Goal: Information Seeking & Learning: Learn about a topic

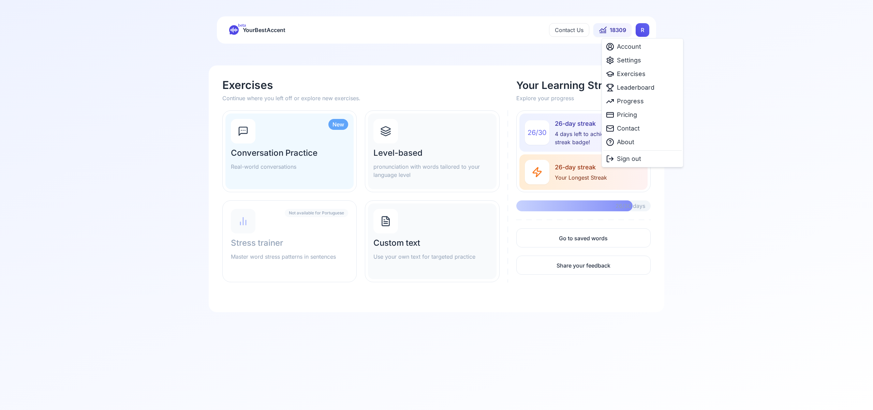
click at [643, 31] on html "beta YourBestAccent Contact Us 18309 R Exercises Continue where you left off or…" at bounding box center [436, 205] width 873 height 410
click at [632, 56] on span "Settings" at bounding box center [629, 61] width 24 height 10
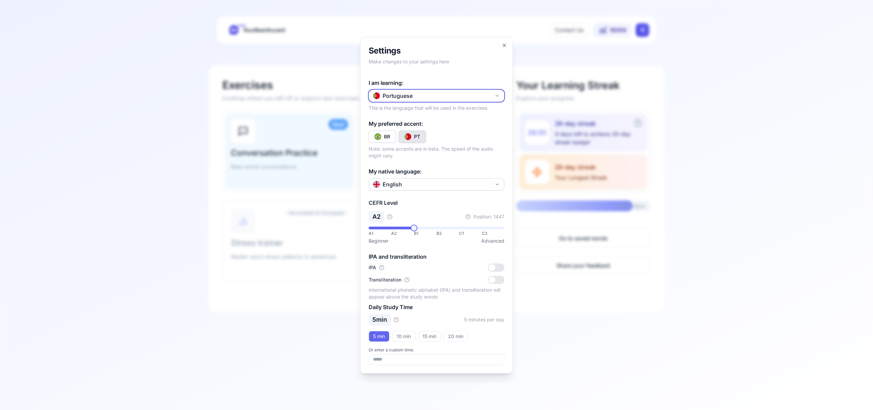
click at [496, 96] on icon "button" at bounding box center [497, 95] width 5 height 5
click at [432, 134] on div "Spanish" at bounding box center [437, 136] width 132 height 12
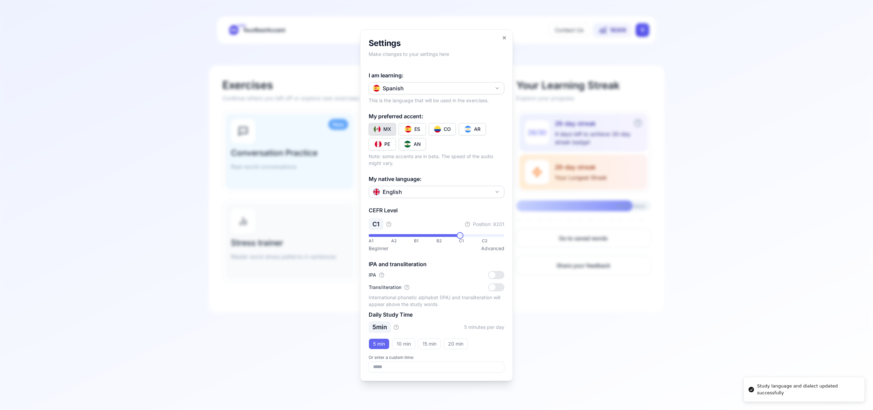
click at [443, 125] on button "CO" at bounding box center [442, 129] width 27 height 12
click at [504, 36] on icon "button" at bounding box center [504, 37] width 5 height 5
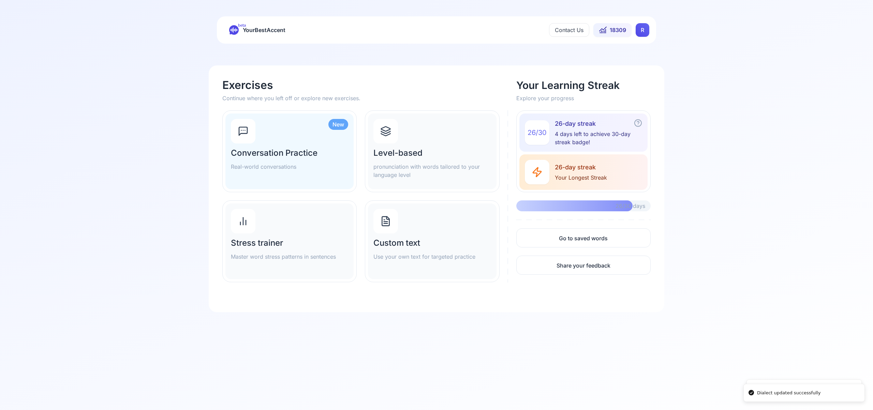
click at [389, 134] on icon at bounding box center [385, 131] width 11 height 11
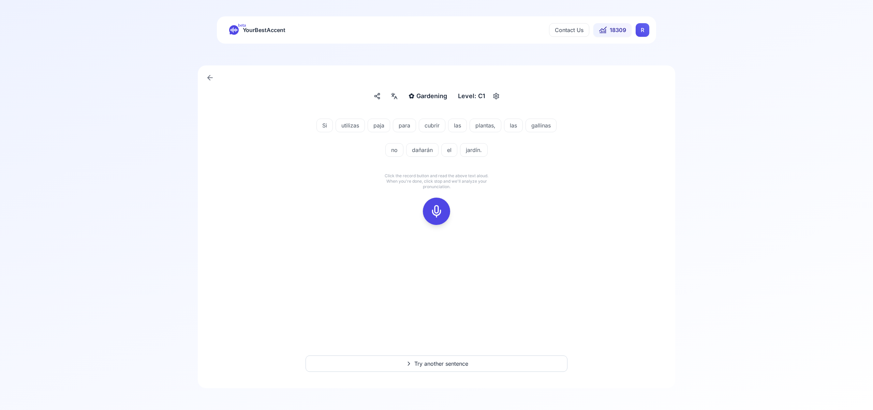
click at [442, 207] on icon at bounding box center [437, 212] width 14 height 14
click at [437, 208] on icon at bounding box center [437, 212] width 14 height 14
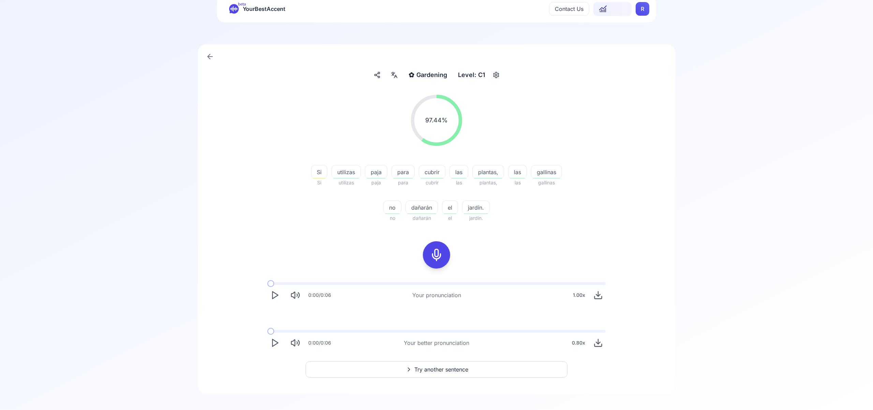
scroll to position [27, 0]
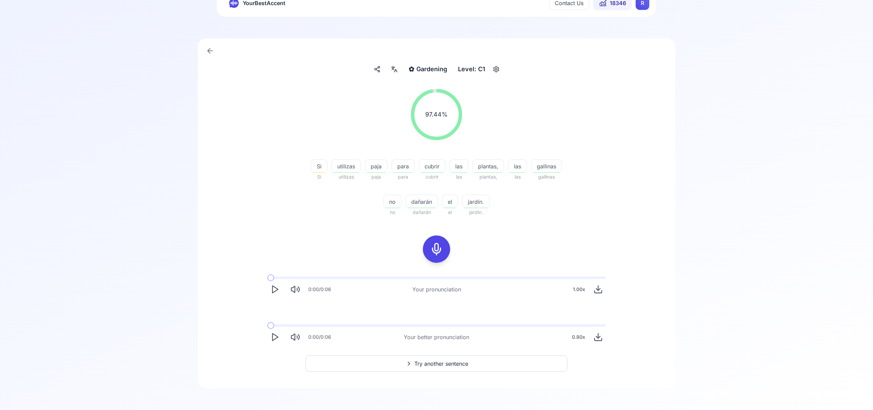
click at [449, 365] on span "Try another sentence" at bounding box center [442, 364] width 54 height 8
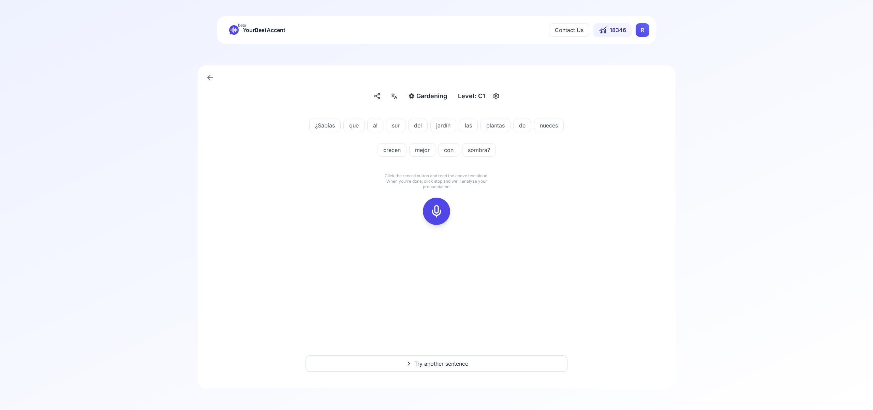
click at [438, 210] on icon at bounding box center [437, 212] width 14 height 14
click at [439, 212] on icon at bounding box center [437, 212] width 14 height 14
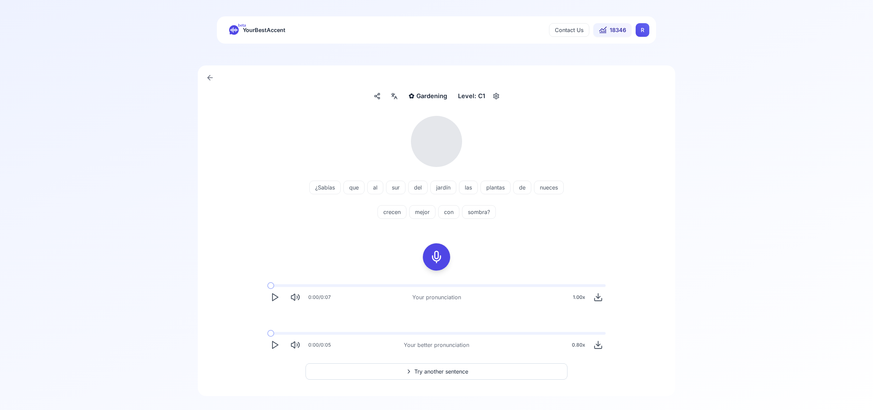
scroll to position [8, 0]
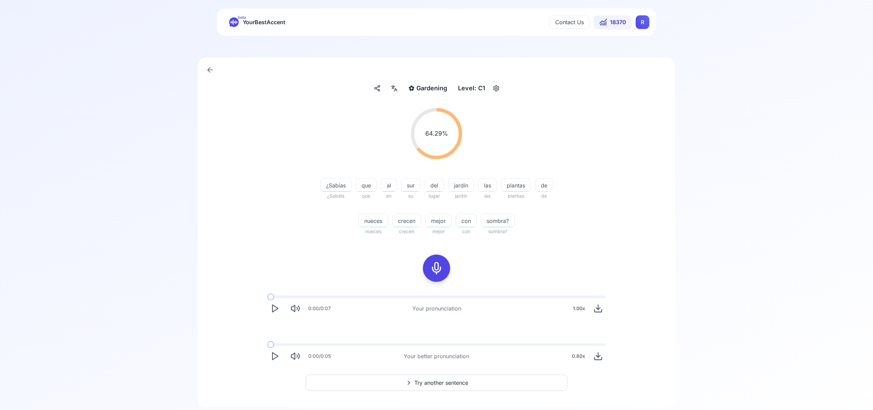
click at [275, 354] on icon "Play" at bounding box center [275, 357] width 10 height 10
click at [441, 275] on icon at bounding box center [437, 269] width 14 height 14
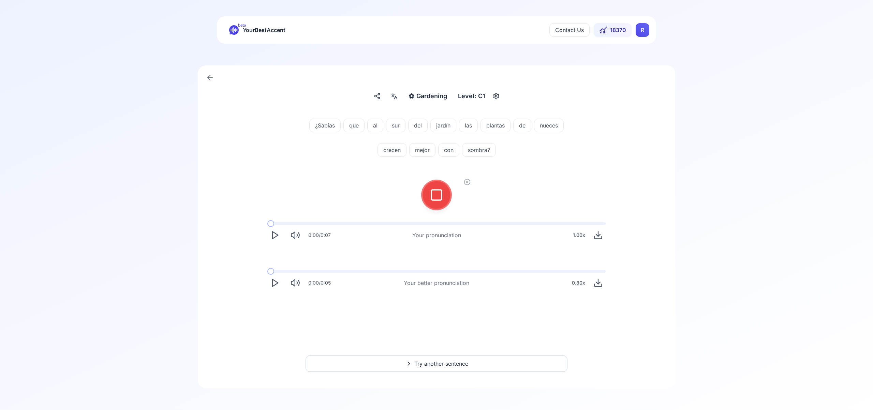
click at [444, 365] on span "Try another sentence" at bounding box center [442, 364] width 54 height 8
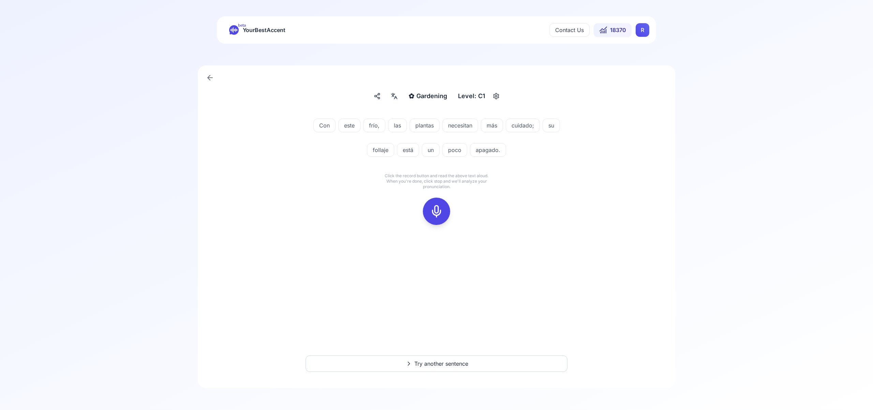
click at [442, 364] on span "Try another sentence" at bounding box center [442, 364] width 54 height 8
click at [436, 211] on icon at bounding box center [437, 212] width 14 height 14
click at [437, 217] on icon at bounding box center [437, 212] width 14 height 14
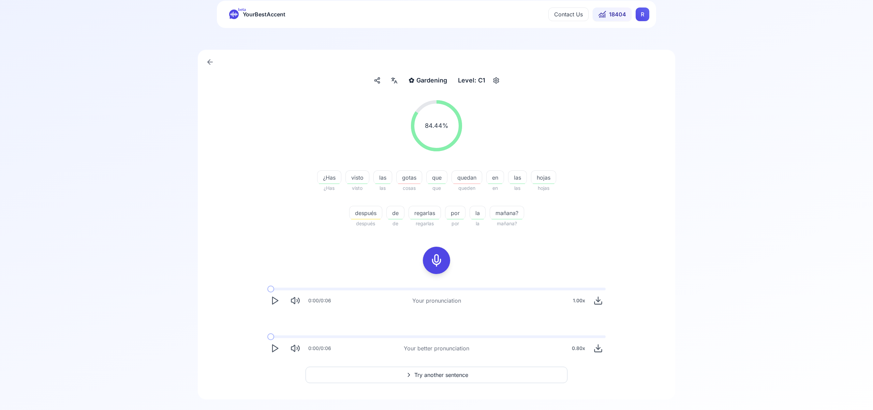
scroll to position [27, 0]
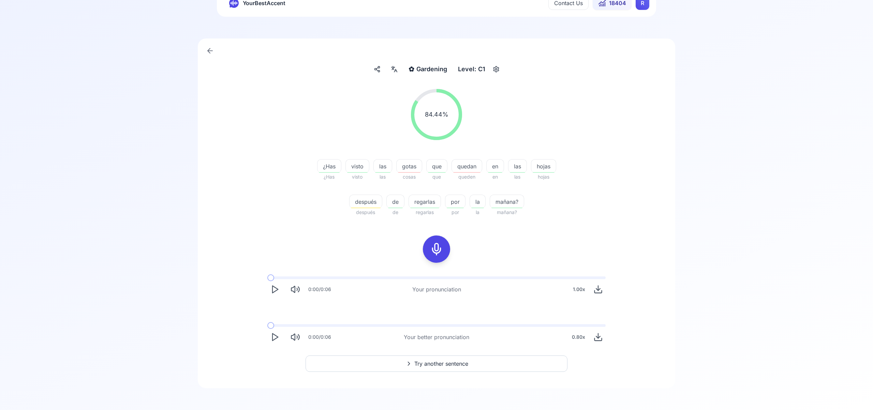
click at [440, 365] on span "Try another sentence" at bounding box center [442, 364] width 54 height 8
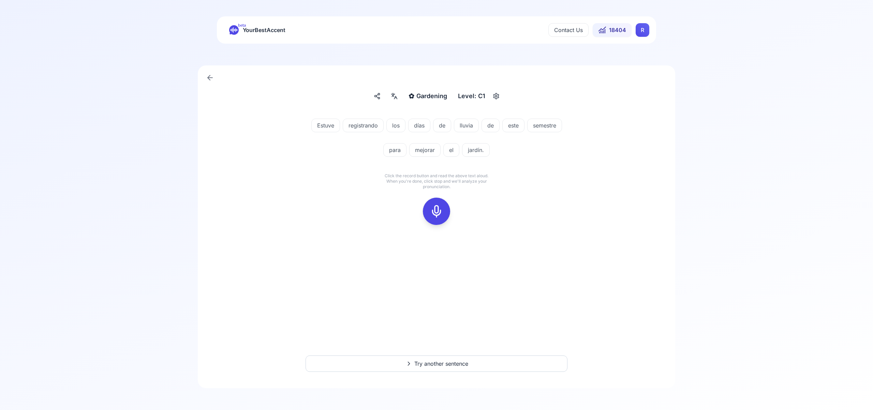
click at [437, 208] on icon at bounding box center [437, 212] width 14 height 14
click at [432, 210] on icon at bounding box center [437, 212] width 14 height 14
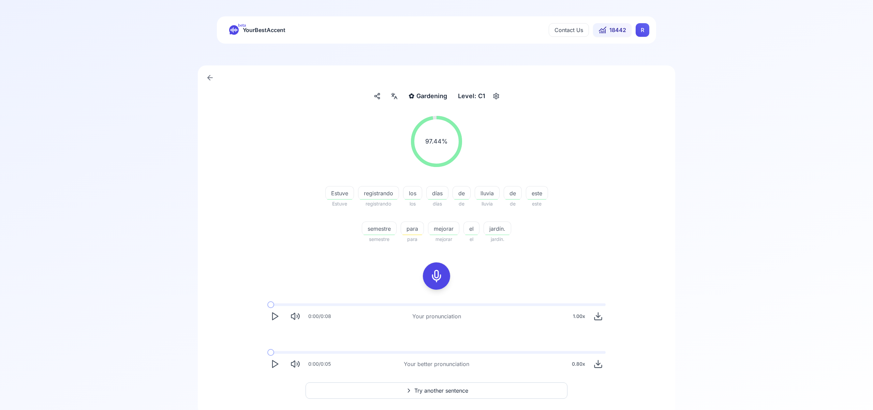
click at [450, 387] on span "Try another sentence" at bounding box center [442, 391] width 54 height 8
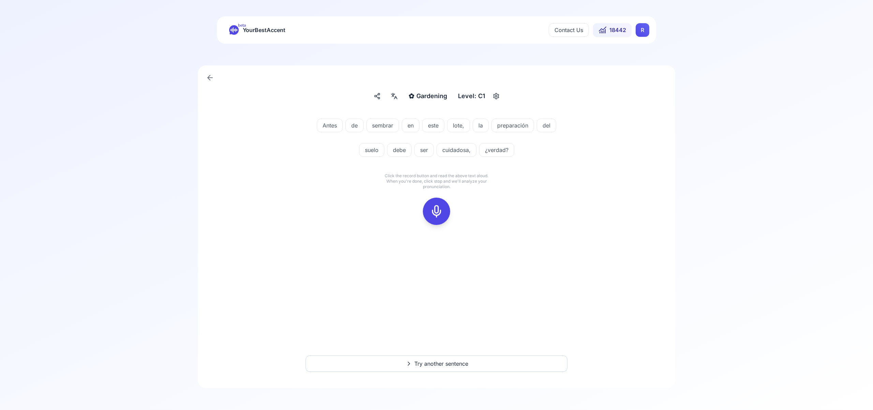
click at [437, 211] on icon at bounding box center [437, 212] width 14 height 14
click at [432, 212] on icon at bounding box center [437, 212] width 14 height 14
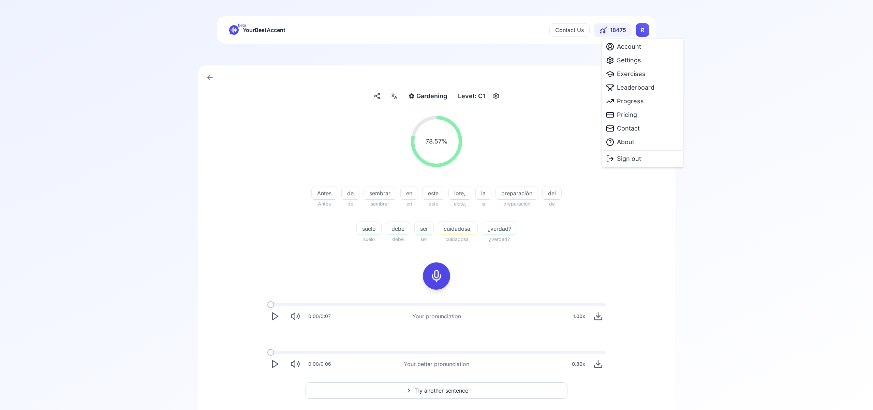
click at [648, 28] on html "beta YourBestAccent Contact Us 18475 R ✿ Gardening Gardening Level: C1 78.57 % …" at bounding box center [436, 205] width 873 height 410
click at [642, 63] on div "Settings" at bounding box center [643, 61] width 78 height 14
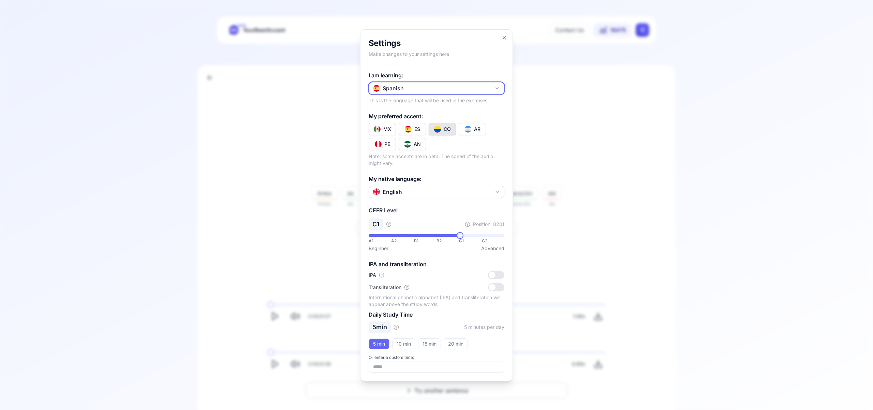
click at [496, 88] on icon "button" at bounding box center [497, 88] width 3 height 1
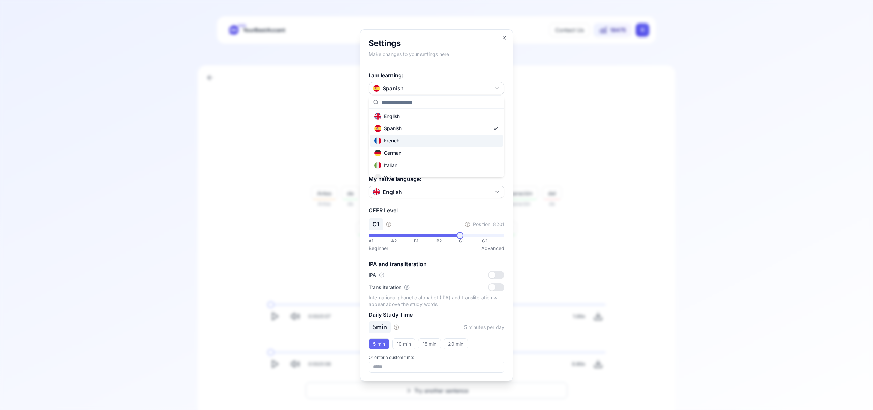
click at [422, 143] on div "French" at bounding box center [437, 141] width 132 height 12
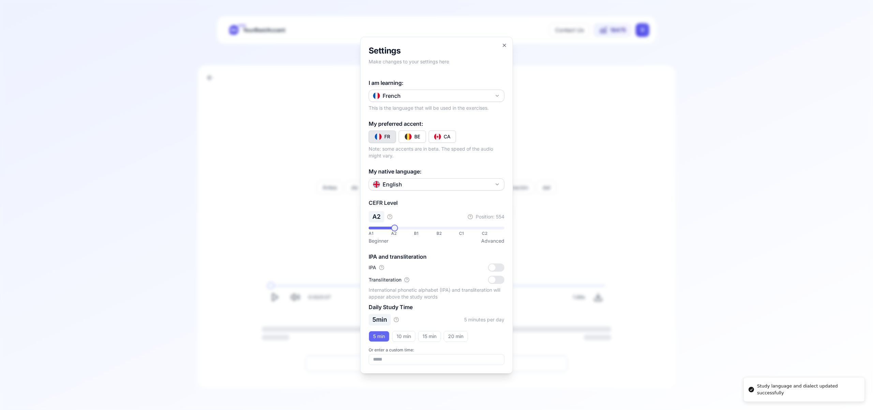
click at [440, 136] on img "Toggle fr-CA" at bounding box center [437, 136] width 7 height 7
click at [504, 43] on icon "button" at bounding box center [504, 45] width 5 height 5
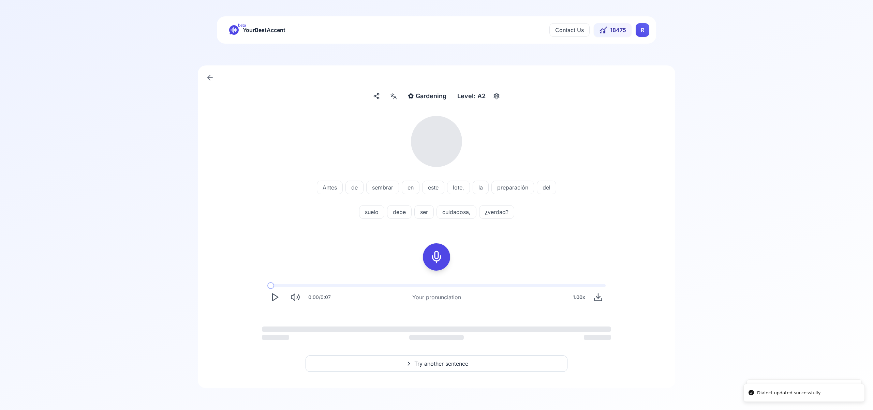
click at [643, 28] on html "Dialect updated successfully Study language and dialect updated successfully be…" at bounding box center [436, 205] width 873 height 410
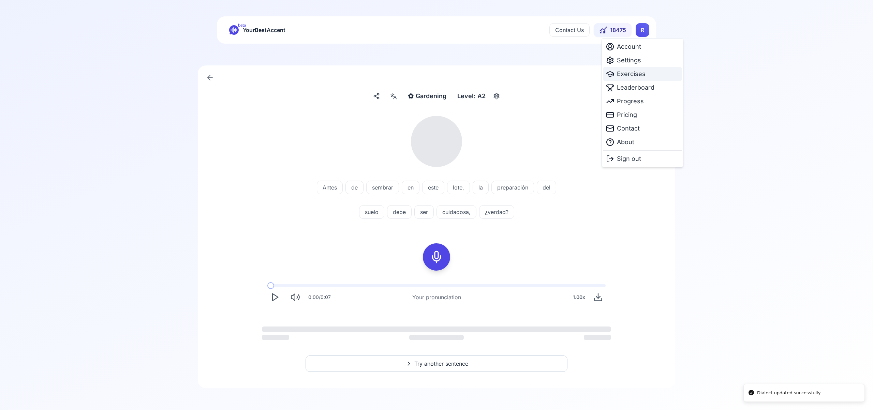
click at [646, 75] on div "Exercises" at bounding box center [643, 74] width 78 height 14
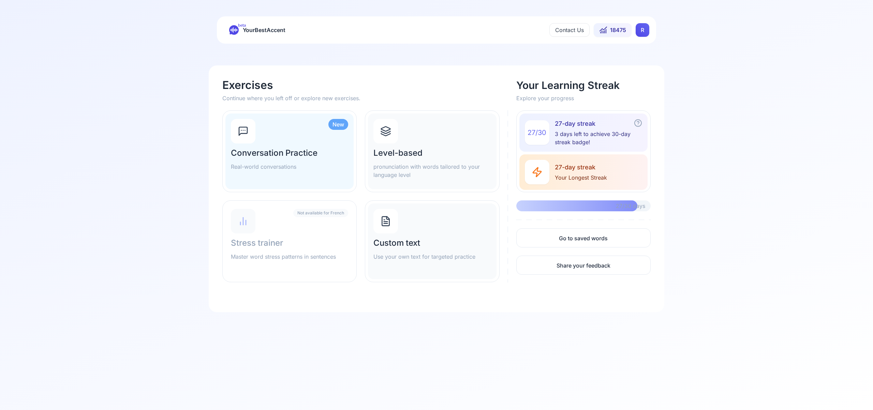
click at [386, 131] on icon at bounding box center [385, 131] width 11 height 11
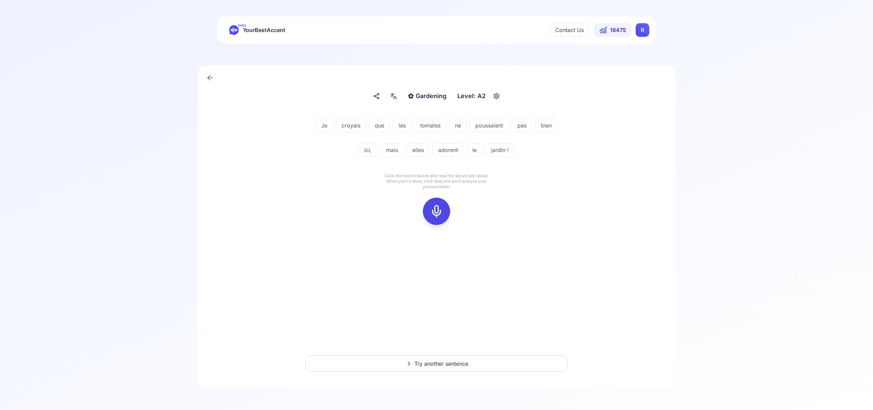
click at [437, 207] on icon at bounding box center [437, 212] width 14 height 14
click at [441, 212] on icon at bounding box center [437, 212] width 14 height 14
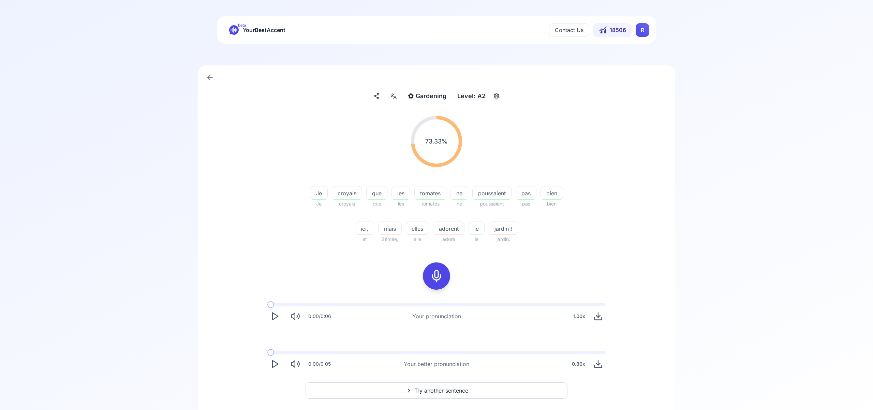
scroll to position [11, 0]
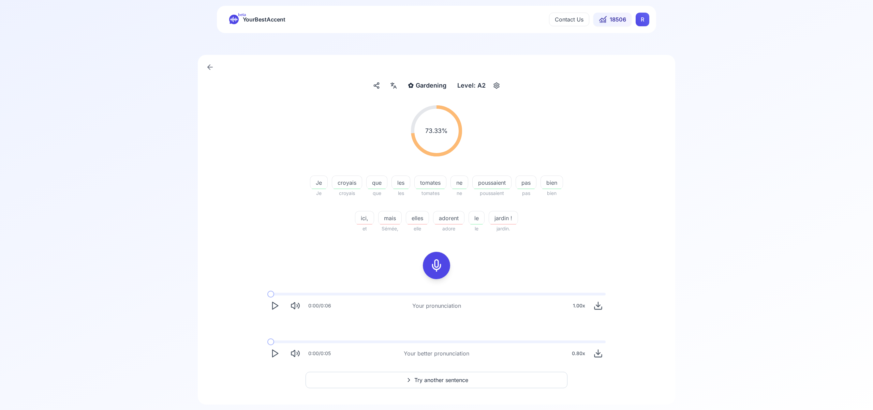
click at [272, 352] on icon "Play" at bounding box center [275, 354] width 10 height 10
click at [441, 380] on span "Try another sentence" at bounding box center [442, 380] width 54 height 8
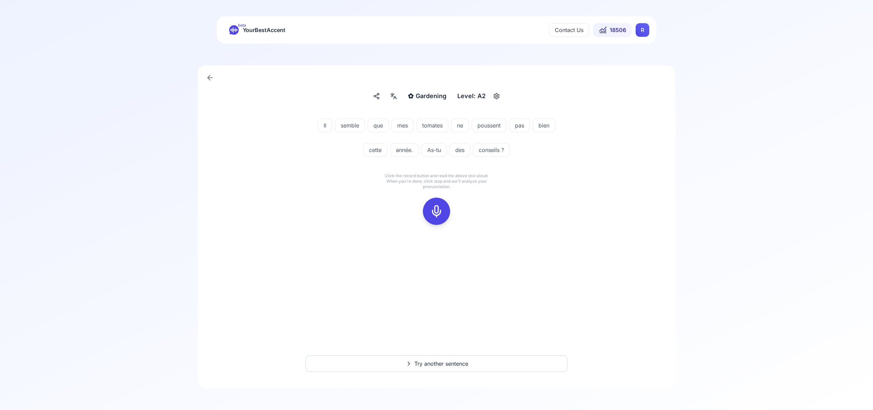
click at [439, 209] on icon at bounding box center [437, 212] width 14 height 14
click at [433, 217] on icon at bounding box center [437, 212] width 14 height 14
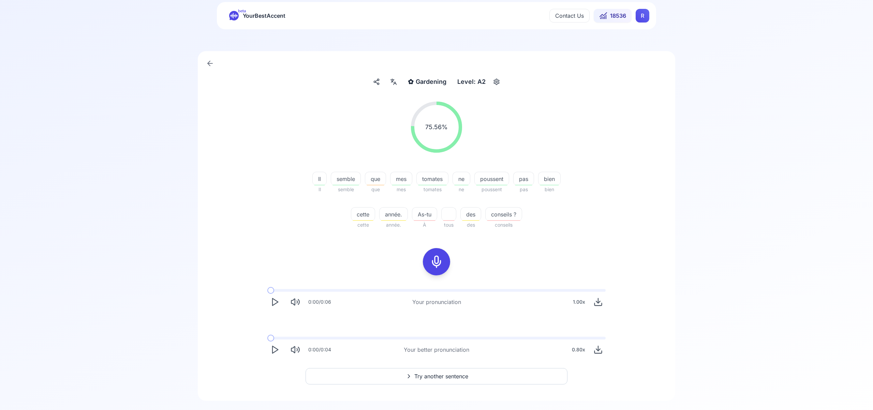
scroll to position [25, 0]
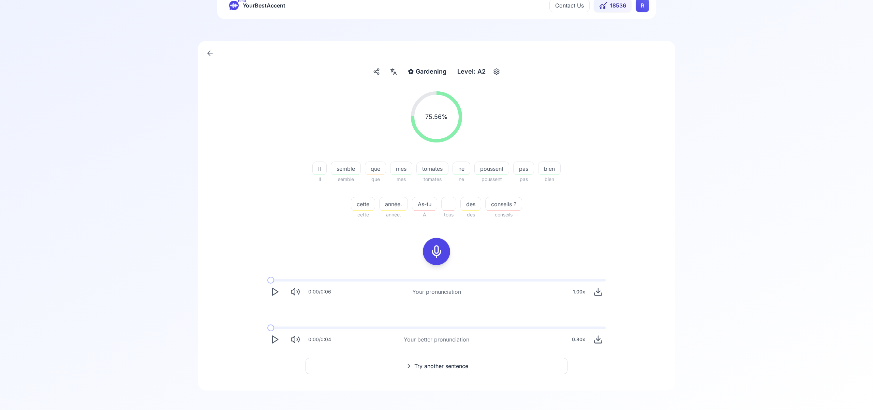
click at [449, 368] on span "Try another sentence" at bounding box center [442, 366] width 54 height 8
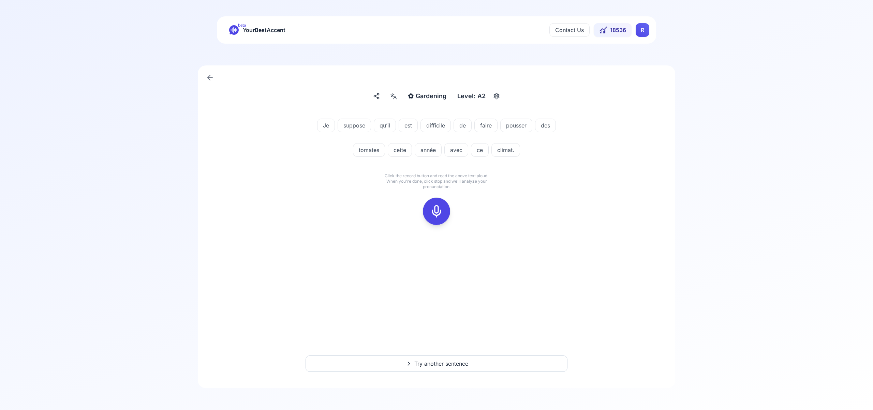
click at [437, 211] on icon at bounding box center [437, 212] width 14 height 14
click at [438, 210] on icon at bounding box center [437, 212] width 14 height 14
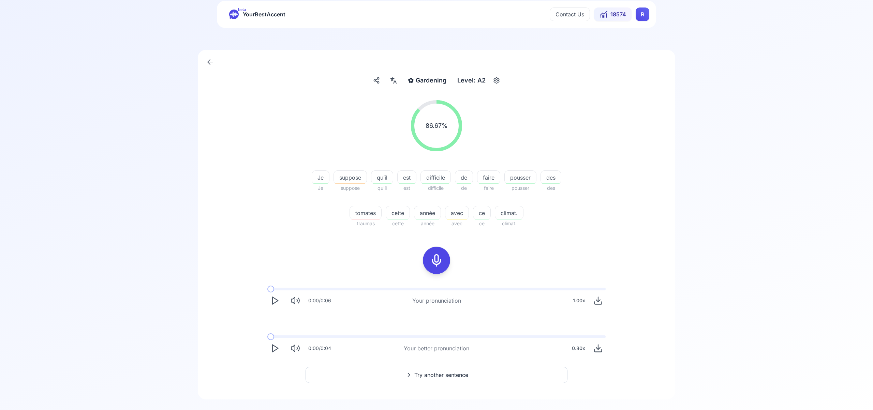
scroll to position [23, 0]
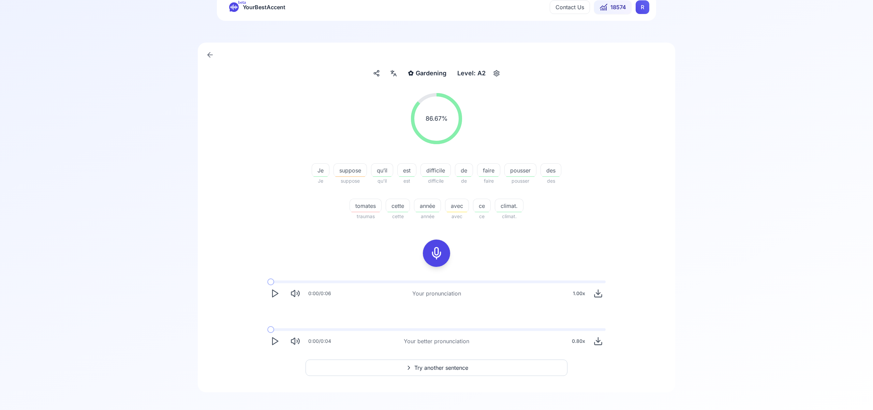
click at [454, 370] on span "Try another sentence" at bounding box center [442, 368] width 54 height 8
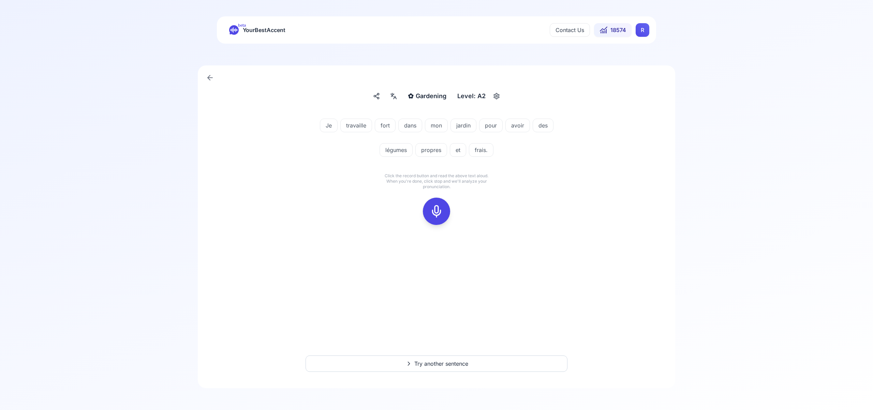
click at [437, 214] on icon at bounding box center [437, 212] width 14 height 14
click at [435, 215] on icon at bounding box center [437, 212] width 14 height 14
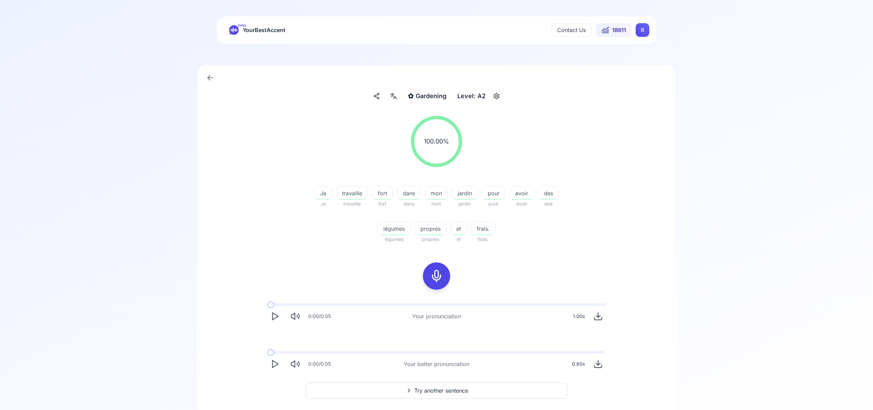
click at [437, 392] on span "Try another sentence" at bounding box center [442, 391] width 54 height 8
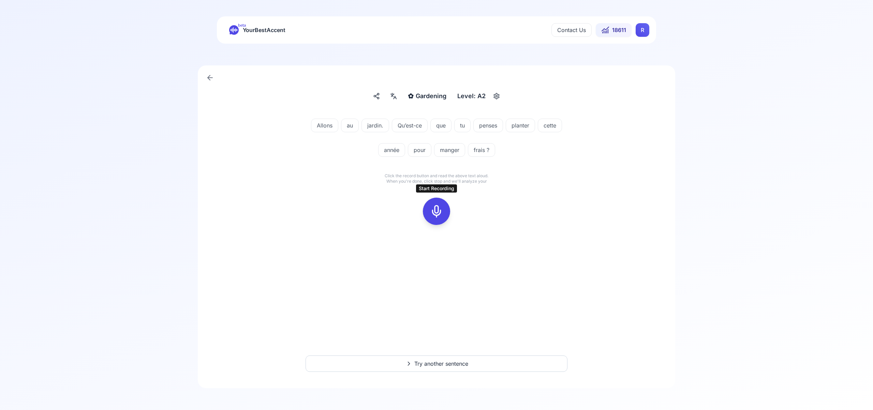
click at [437, 210] on icon at bounding box center [437, 212] width 14 height 14
click at [444, 213] on div at bounding box center [437, 211] width 16 height 27
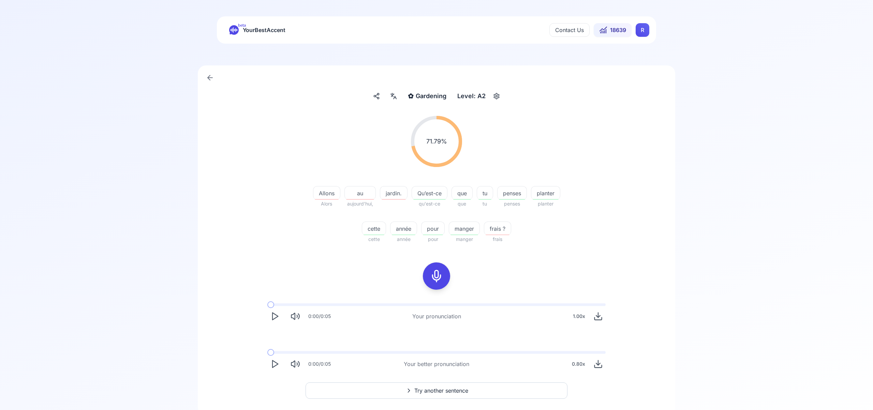
click at [277, 363] on polygon "Play" at bounding box center [275, 364] width 5 height 7
click at [437, 282] on icon at bounding box center [437, 277] width 14 height 14
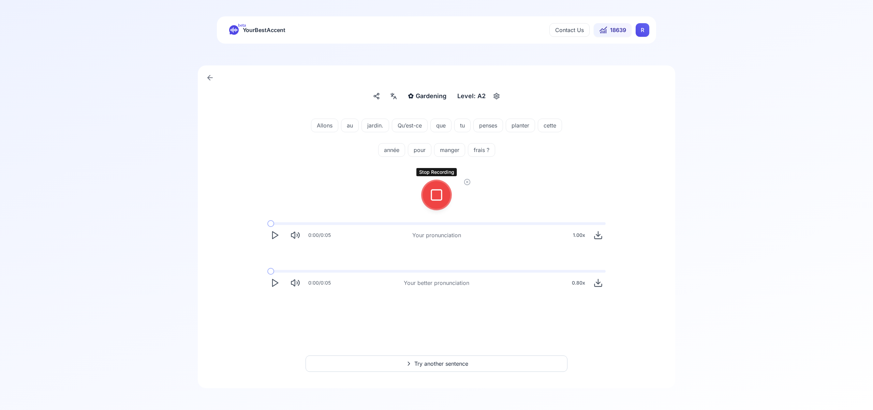
click at [437, 197] on icon at bounding box center [437, 195] width 14 height 14
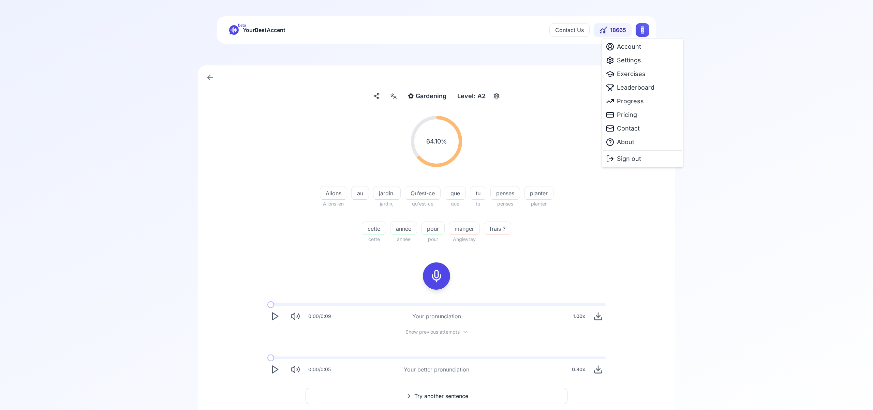
click at [644, 31] on html "beta YourBestAccent Contact Us 18665 R ✿ Gardening Gardening Level: A2 64.10 % …" at bounding box center [436, 205] width 873 height 410
click at [634, 63] on span "Settings" at bounding box center [629, 61] width 24 height 10
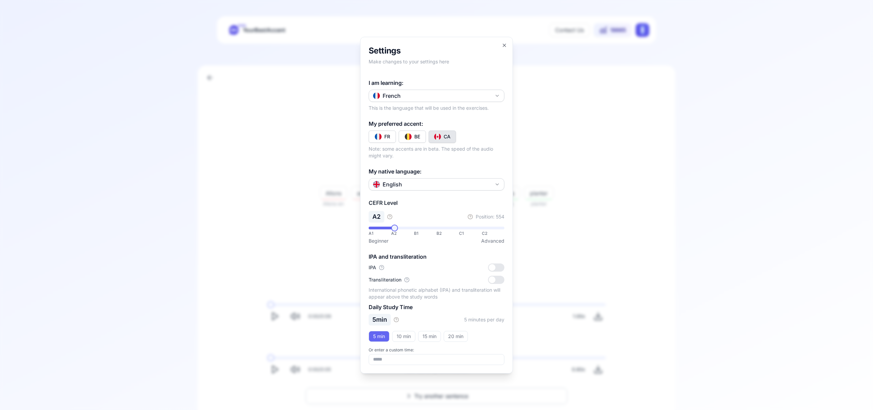
click at [498, 97] on icon "button" at bounding box center [497, 95] width 5 height 5
click at [449, 158] on div "Russian" at bounding box center [437, 156] width 132 height 12
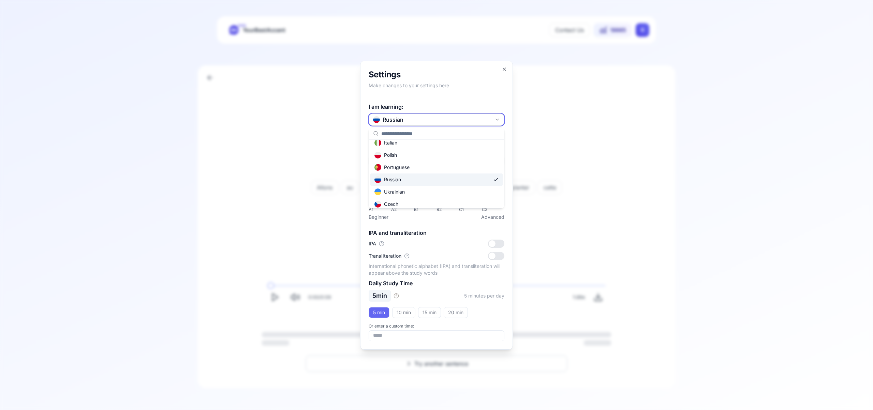
scroll to position [0, 0]
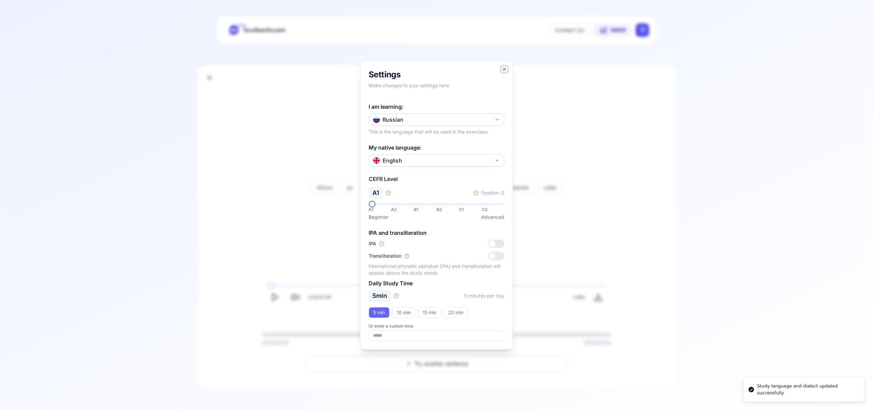
click at [504, 69] on icon "button" at bounding box center [504, 69] width 3 height 3
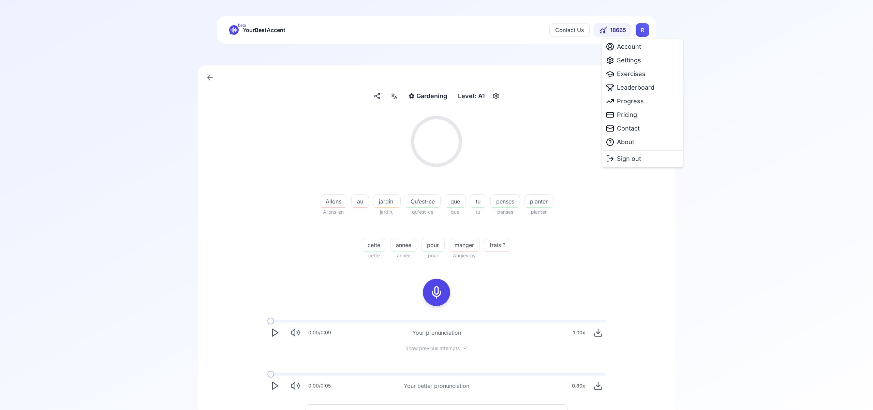
click at [640, 29] on html "beta YourBestAccent Contact Us 18665 R ✿ Gardening Gardening Level: A1 64.10 % …" at bounding box center [436, 205] width 873 height 410
click at [626, 73] on span "Exercises" at bounding box center [631, 74] width 29 height 10
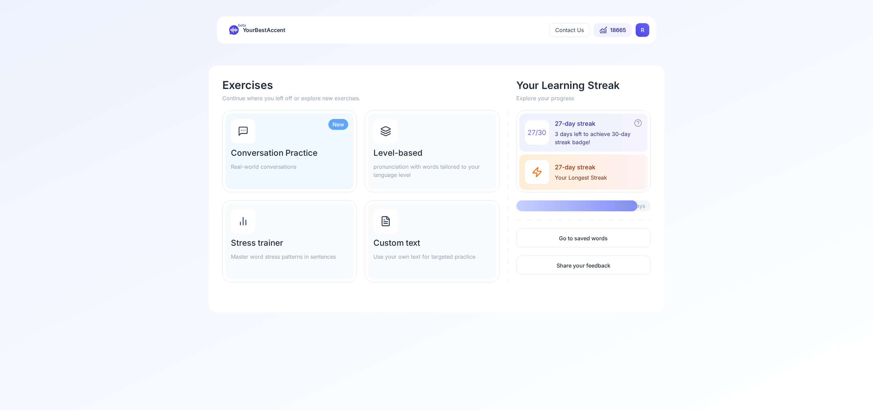
click at [386, 130] on icon at bounding box center [385, 131] width 11 height 11
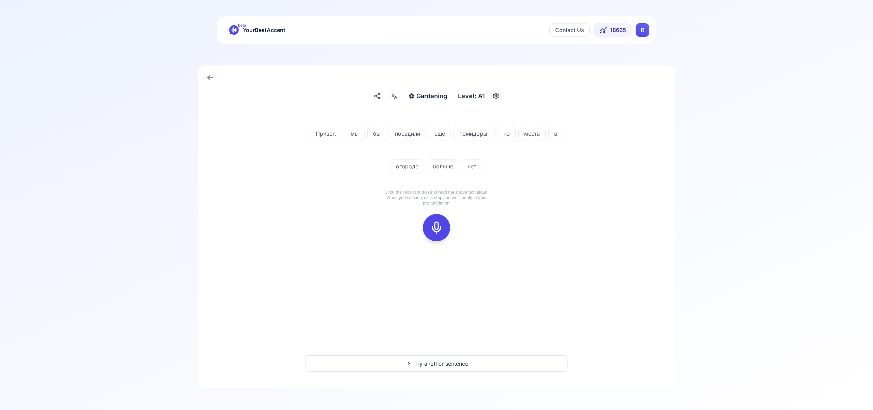
drag, startPoint x: 442, startPoint y: 228, endPoint x: 447, endPoint y: 226, distance: 5.8
click at [442, 228] on icon at bounding box center [437, 228] width 14 height 14
click at [437, 227] on icon at bounding box center [437, 228] width 14 height 14
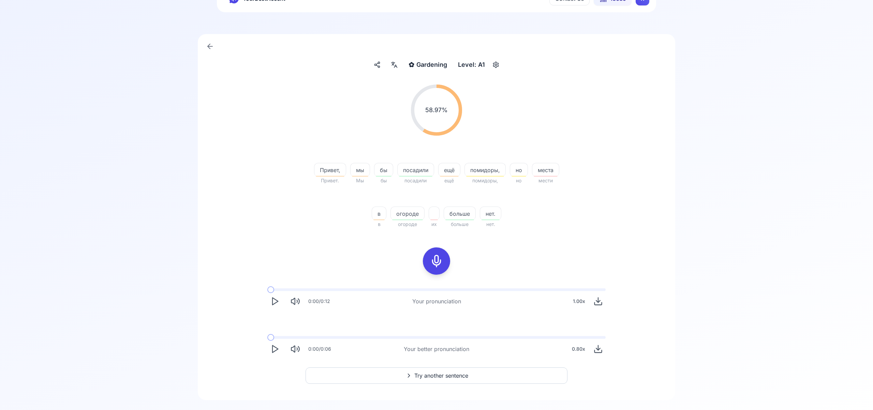
scroll to position [43, 0]
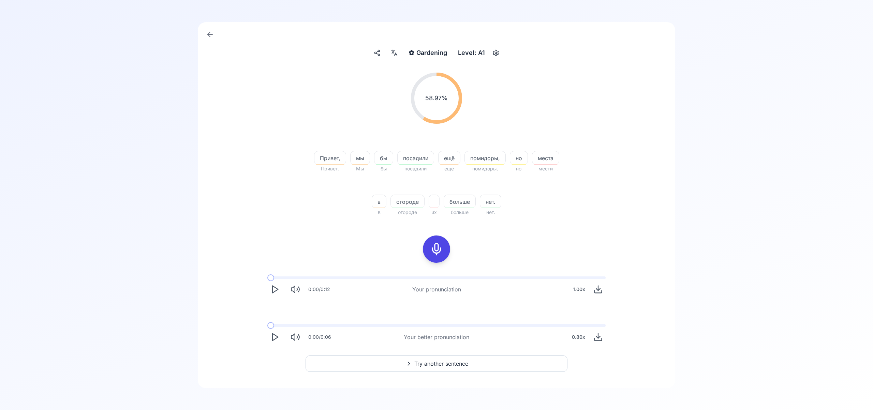
click at [274, 335] on polygon "Play" at bounding box center [275, 337] width 5 height 7
click at [438, 255] on rect at bounding box center [437, 249] width 10 height 10
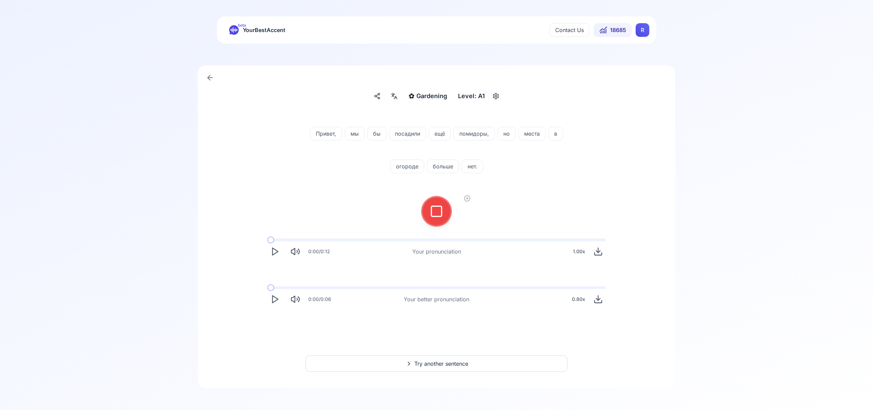
scroll to position [0, 0]
click at [433, 216] on icon at bounding box center [437, 212] width 14 height 14
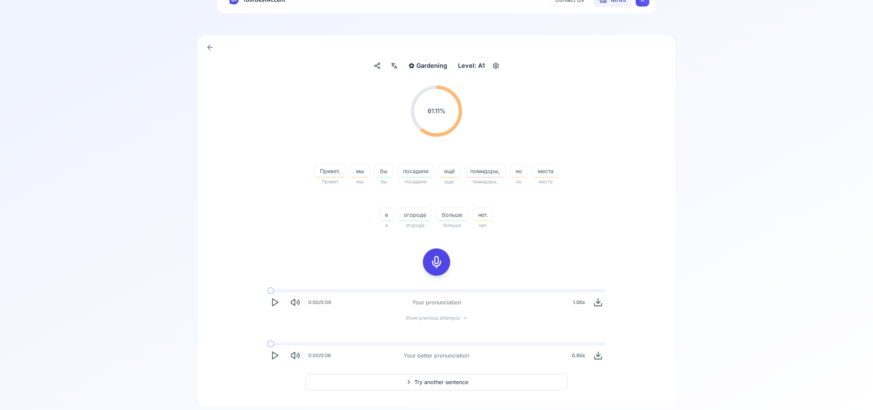
scroll to position [48, 0]
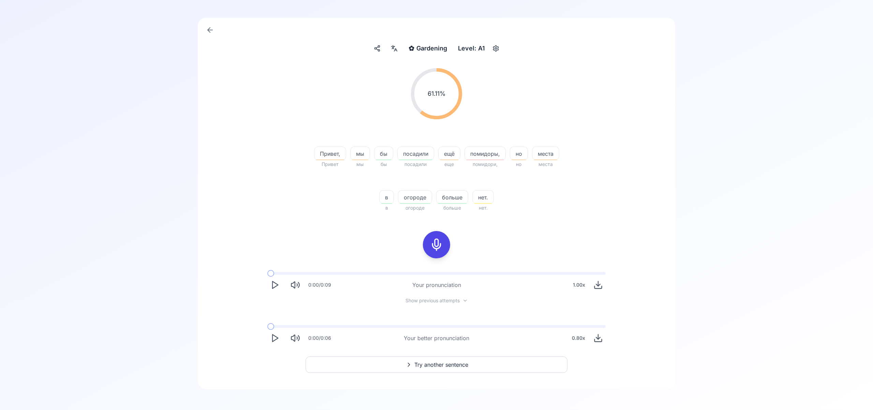
click at [457, 364] on span "Try another sentence" at bounding box center [442, 365] width 54 height 8
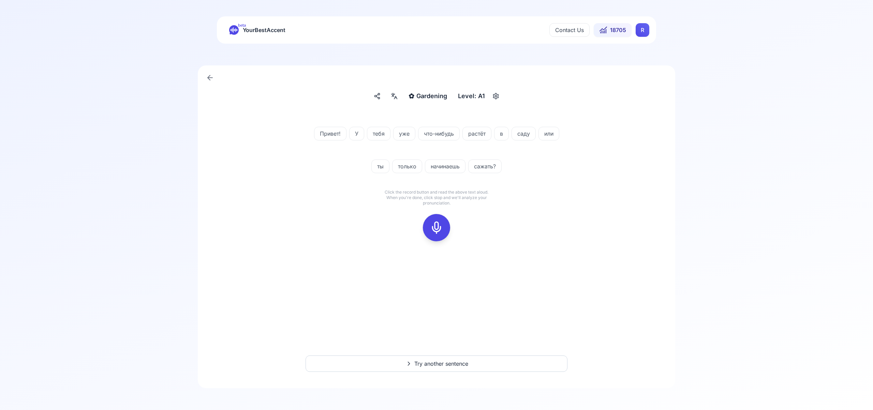
click at [435, 230] on icon at bounding box center [437, 228] width 14 height 14
click at [437, 227] on icon at bounding box center [437, 228] width 14 height 14
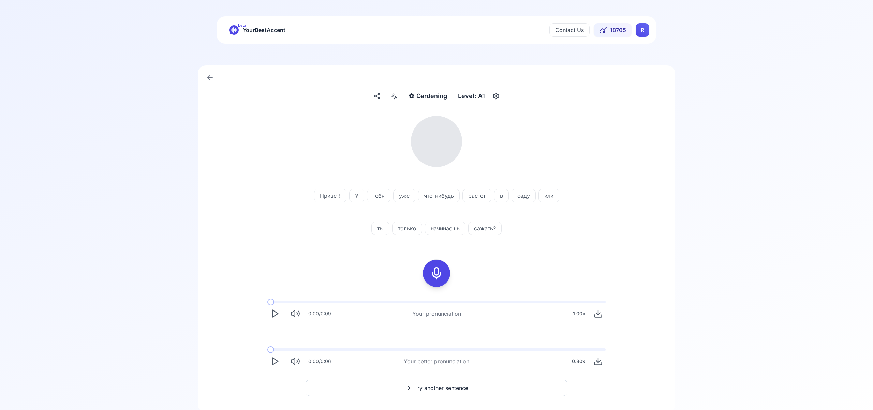
click at [395, 100] on div at bounding box center [394, 96] width 12 height 11
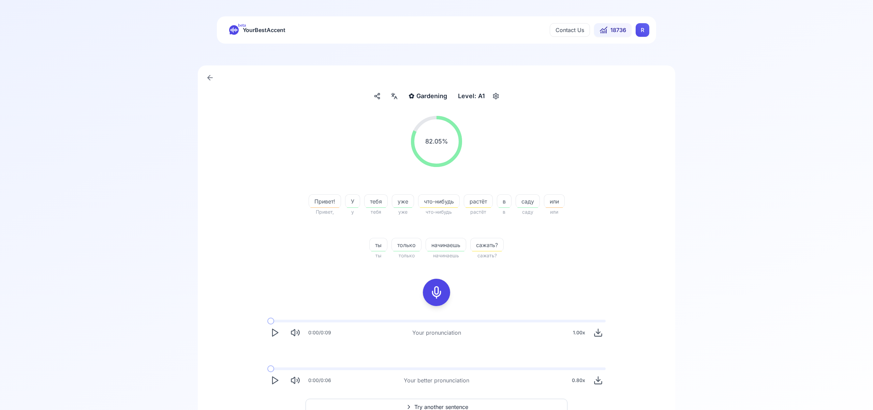
scroll to position [43, 0]
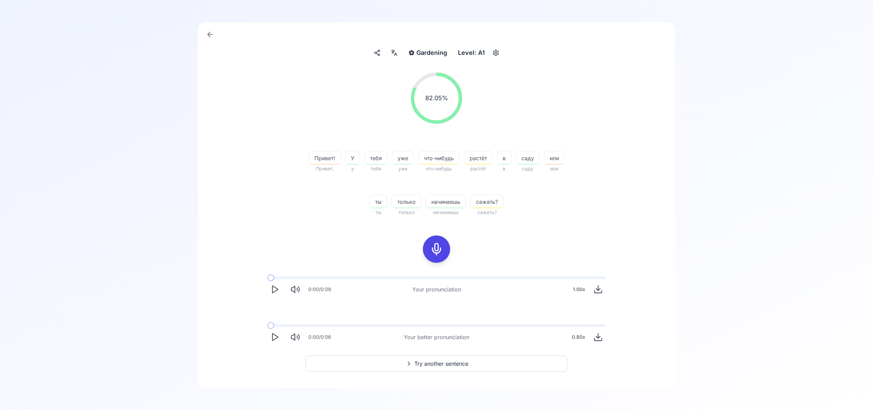
click at [459, 365] on span "Try another sentence" at bounding box center [442, 364] width 54 height 8
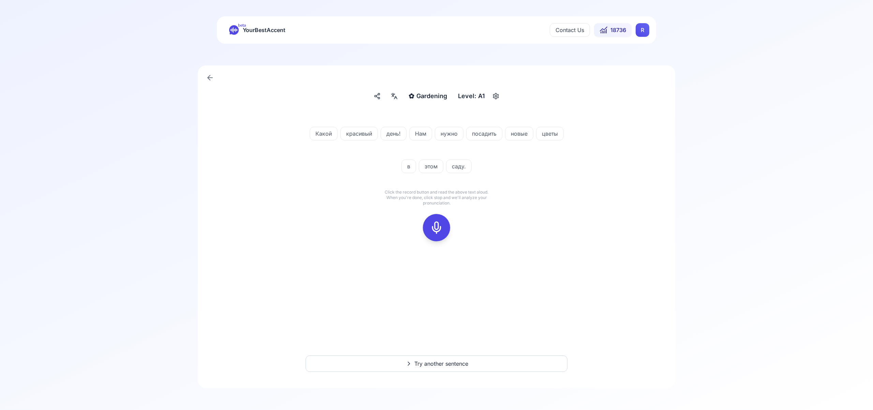
click at [439, 230] on icon at bounding box center [437, 228] width 14 height 14
click at [439, 229] on icon at bounding box center [437, 228] width 14 height 14
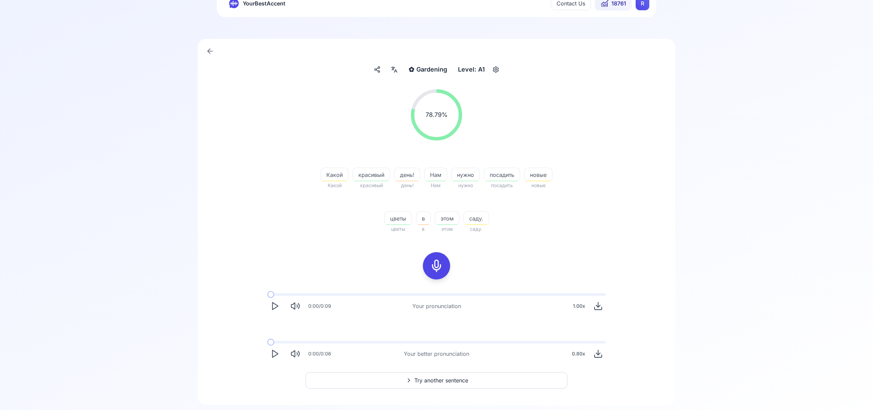
click at [452, 379] on span "Try another sentence" at bounding box center [442, 381] width 54 height 8
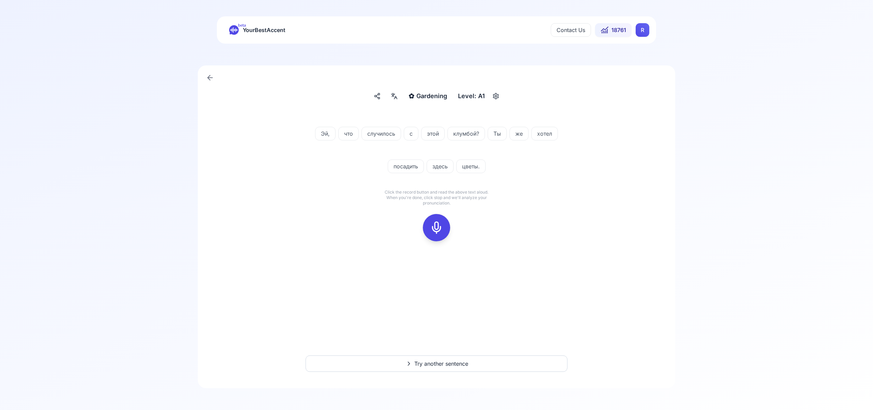
click at [442, 230] on rect at bounding box center [437, 228] width 10 height 10
click at [435, 226] on icon at bounding box center [437, 228] width 14 height 14
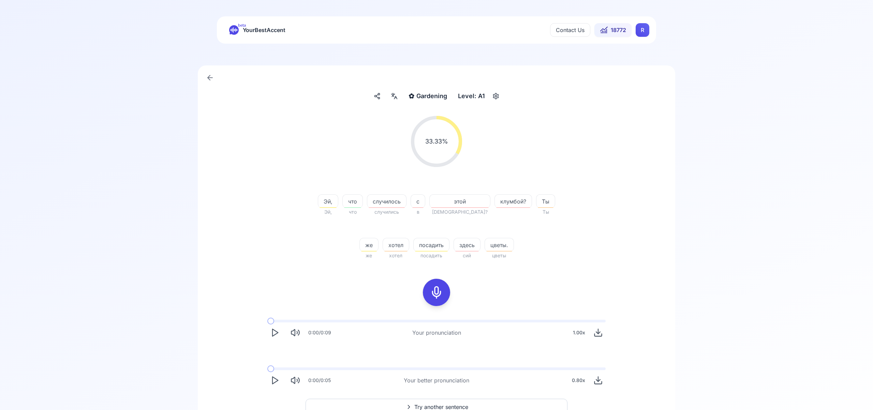
click at [394, 99] on icon at bounding box center [395, 97] width 3 height 3
click at [505, 173] on icon "button" at bounding box center [504, 174] width 5 height 5
click at [277, 379] on polygon "Play" at bounding box center [275, 380] width 5 height 7
click at [439, 293] on icon at bounding box center [437, 293] width 14 height 14
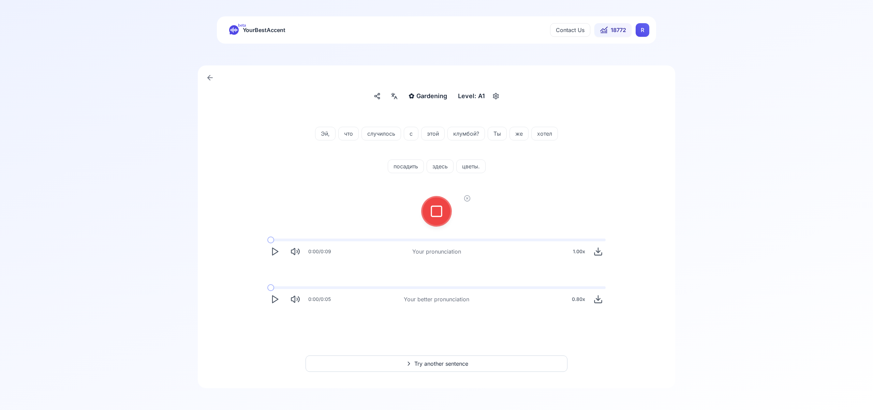
click at [445, 211] on button at bounding box center [436, 211] width 27 height 27
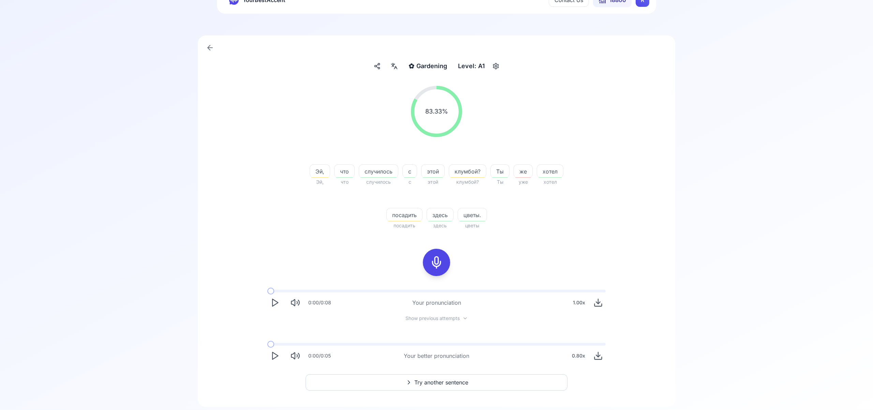
scroll to position [45, 0]
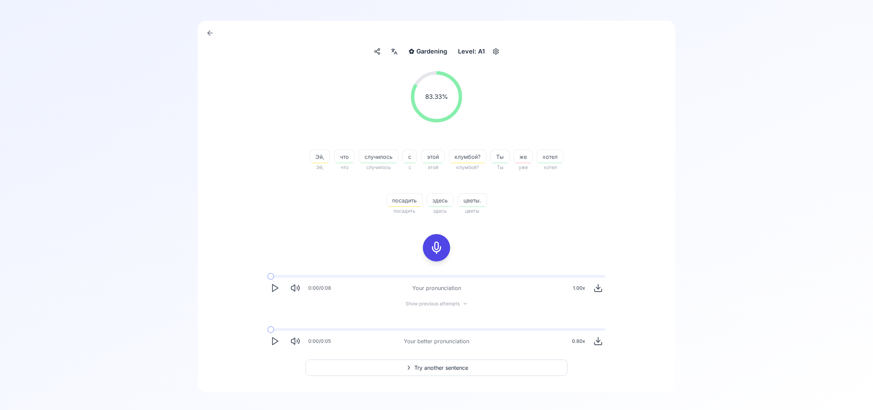
click at [444, 366] on span "Try another sentence" at bounding box center [442, 368] width 54 height 8
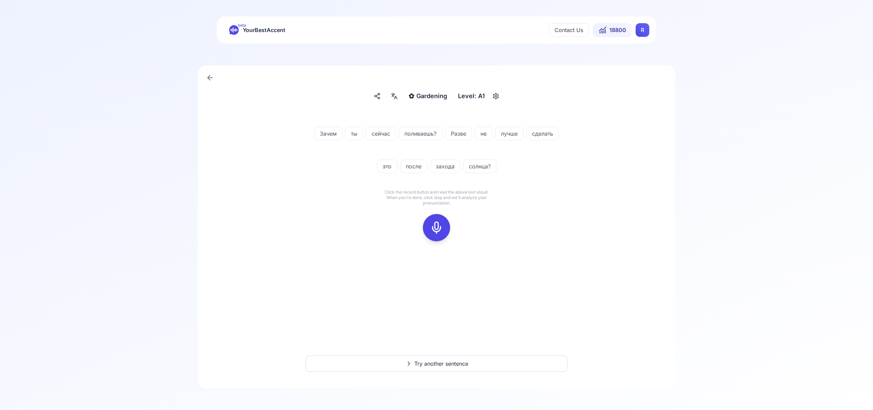
click at [440, 228] on icon at bounding box center [437, 228] width 14 height 14
click at [440, 226] on icon at bounding box center [437, 228] width 14 height 14
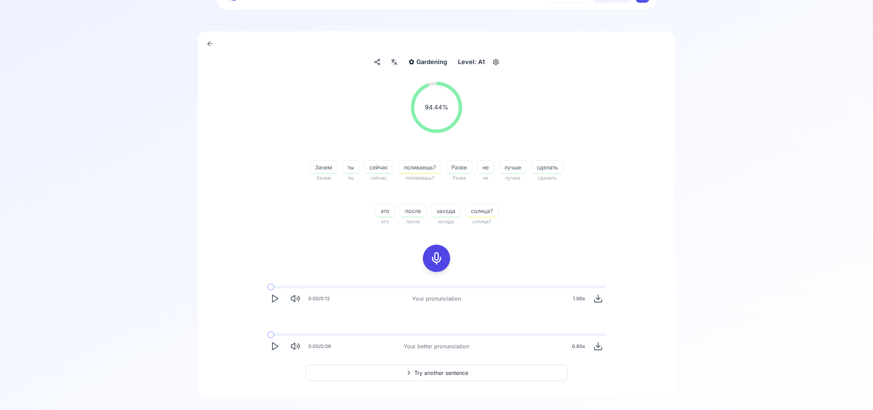
scroll to position [34, 0]
click at [445, 373] on span "Try another sentence" at bounding box center [442, 373] width 54 height 8
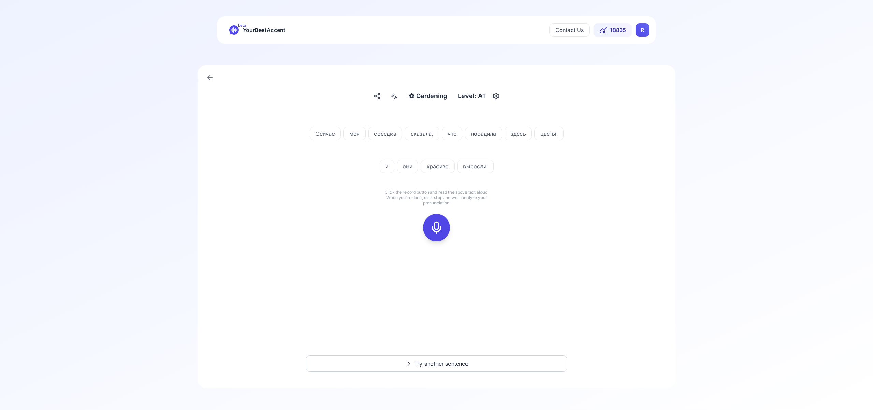
click at [440, 229] on icon at bounding box center [437, 228] width 14 height 14
click at [439, 221] on icon at bounding box center [437, 228] width 14 height 14
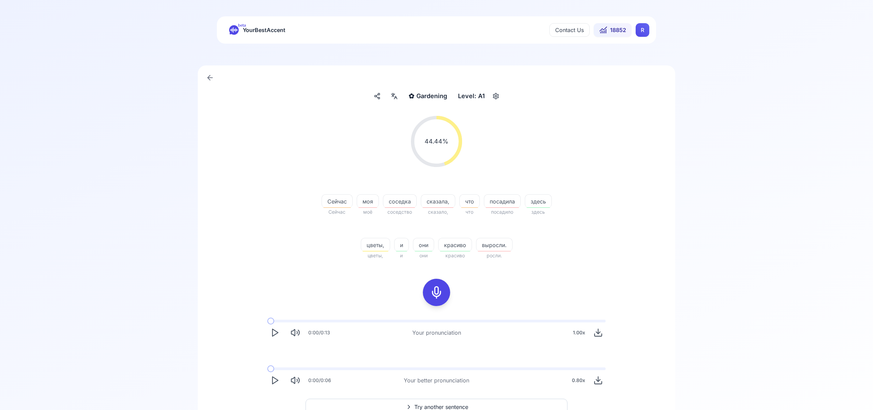
click at [278, 377] on icon "Play" at bounding box center [275, 381] width 10 height 10
click at [438, 290] on icon at bounding box center [437, 293] width 14 height 14
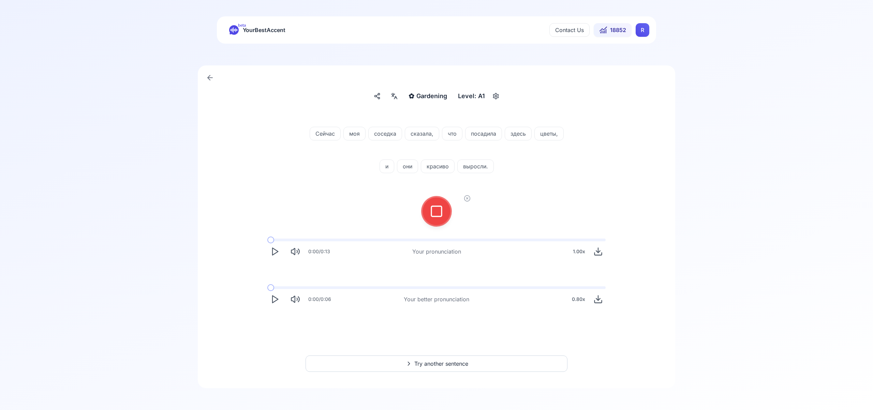
click at [434, 212] on icon at bounding box center [437, 212] width 14 height 14
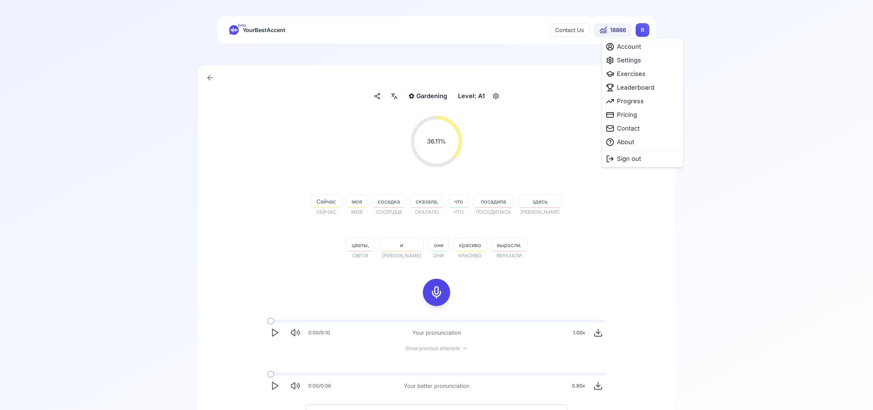
click at [644, 35] on html "beta YourBestAccent Contact Us 18866 R ✿ Gardening Gardening Level: A1 36.11 % …" at bounding box center [436, 205] width 873 height 410
click at [634, 60] on span "Settings" at bounding box center [629, 61] width 24 height 10
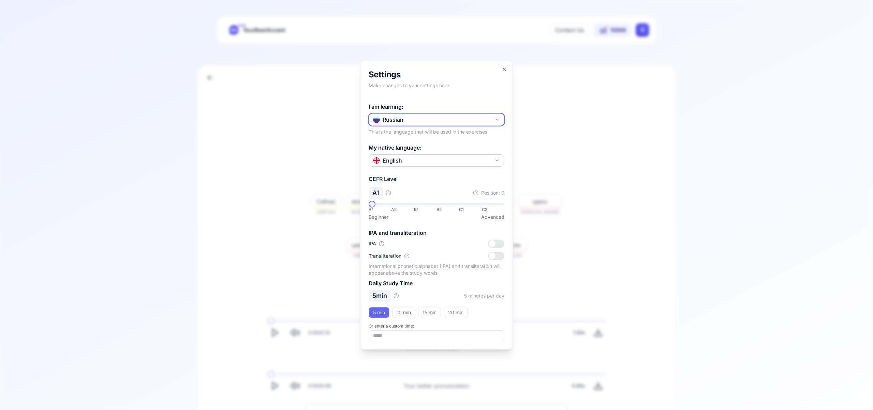
click at [498, 118] on icon "button" at bounding box center [497, 119] width 5 height 5
click at [424, 194] on div "Italian" at bounding box center [437, 197] width 132 height 12
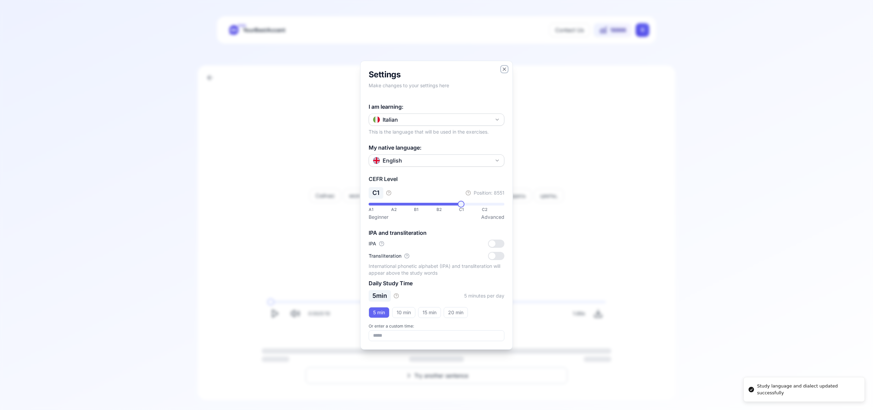
click at [505, 68] on icon "button" at bounding box center [504, 69] width 3 height 3
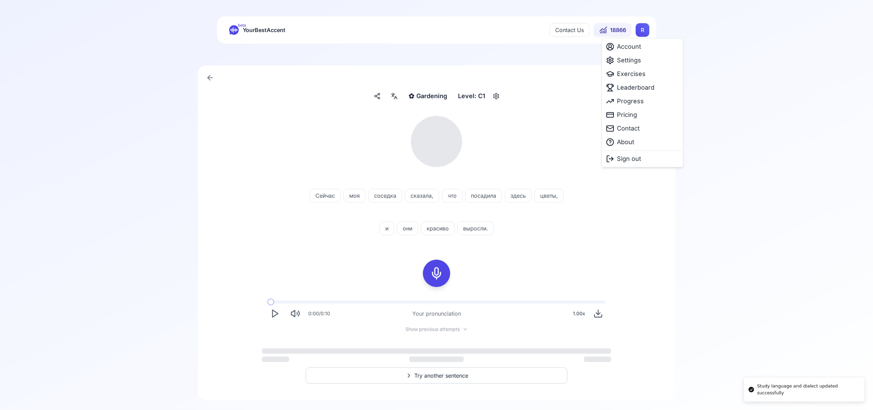
click at [644, 35] on html "Study language and dialect updated successfully beta YourBestAccent Contact Us …" at bounding box center [436, 205] width 873 height 410
click at [633, 73] on span "Exercises" at bounding box center [631, 74] width 29 height 10
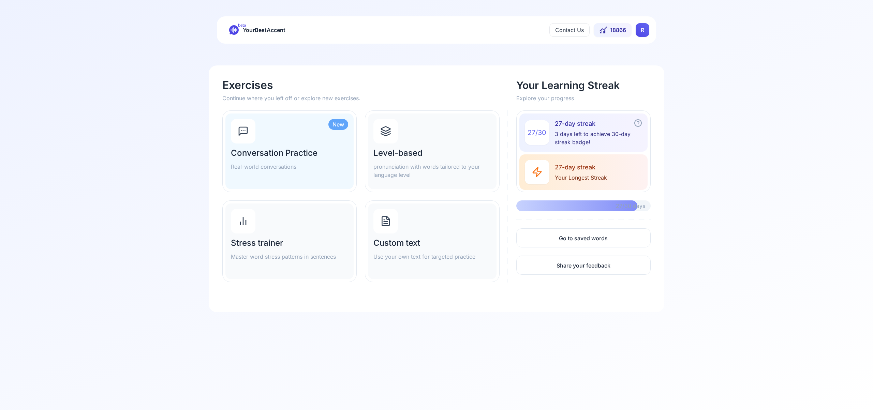
click at [387, 129] on icon at bounding box center [385, 131] width 11 height 11
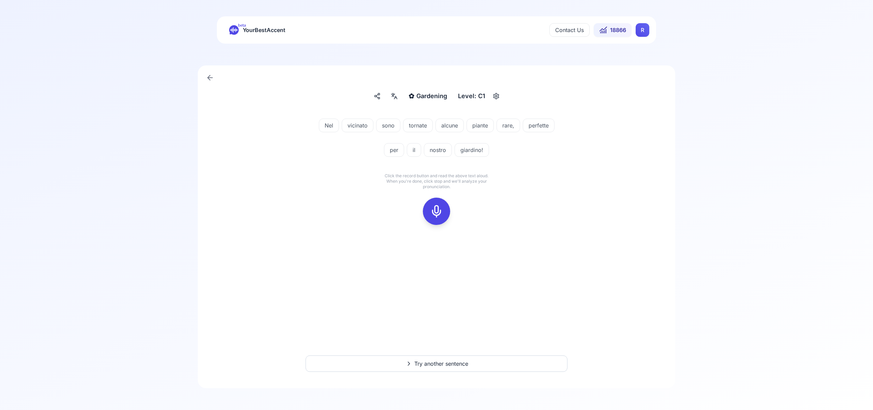
click at [438, 210] on icon at bounding box center [437, 212] width 14 height 14
click at [440, 215] on icon at bounding box center [437, 212] width 14 height 14
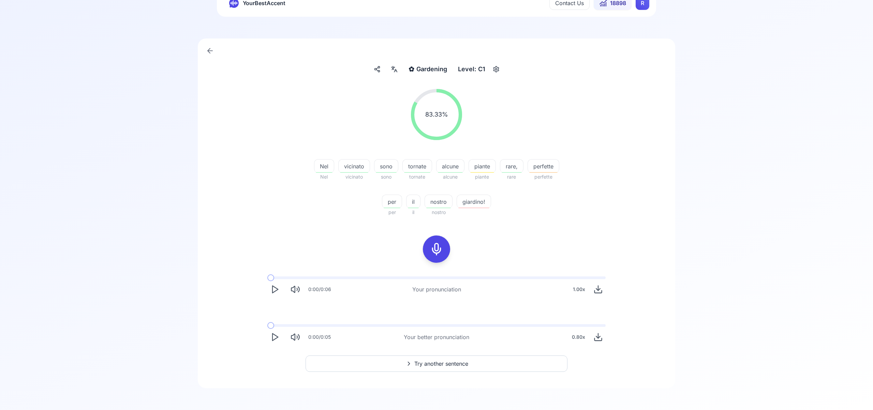
scroll to position [25, 0]
click at [445, 363] on span "Try another sentence" at bounding box center [442, 366] width 54 height 8
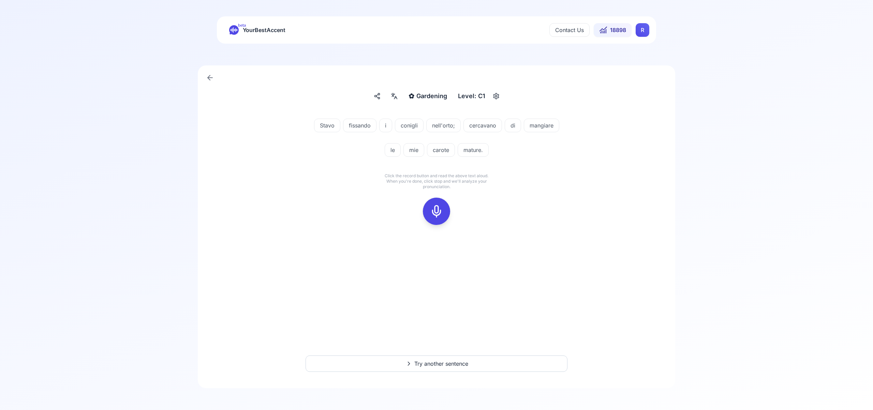
click at [438, 210] on icon at bounding box center [437, 212] width 14 height 14
click at [443, 207] on icon at bounding box center [437, 212] width 14 height 14
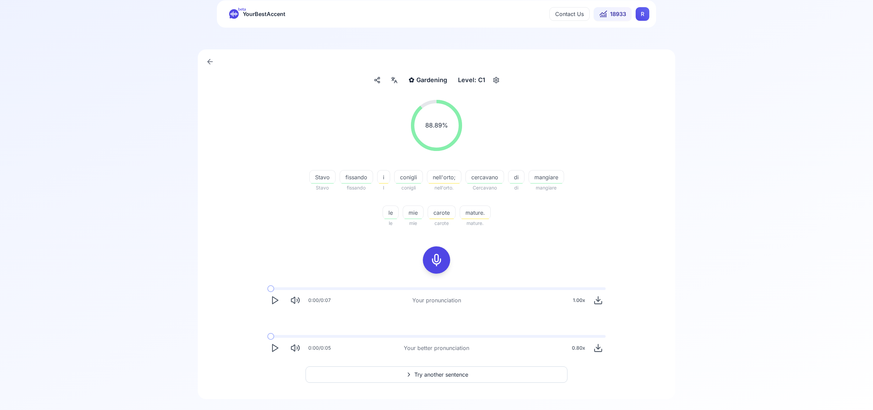
scroll to position [27, 0]
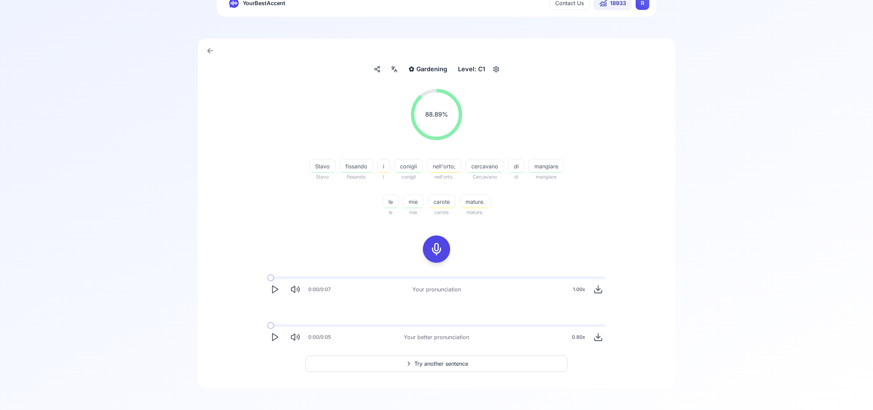
click at [429, 363] on span "Try another sentence" at bounding box center [442, 364] width 54 height 8
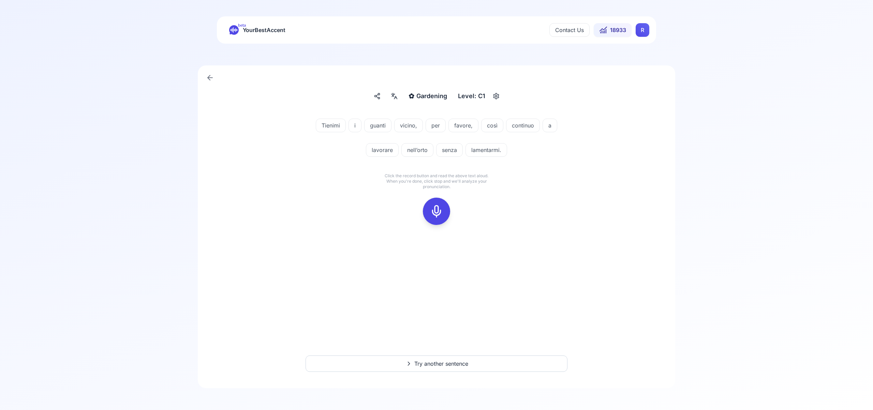
click at [435, 213] on icon at bounding box center [437, 212] width 14 height 14
click at [446, 209] on button at bounding box center [436, 211] width 27 height 27
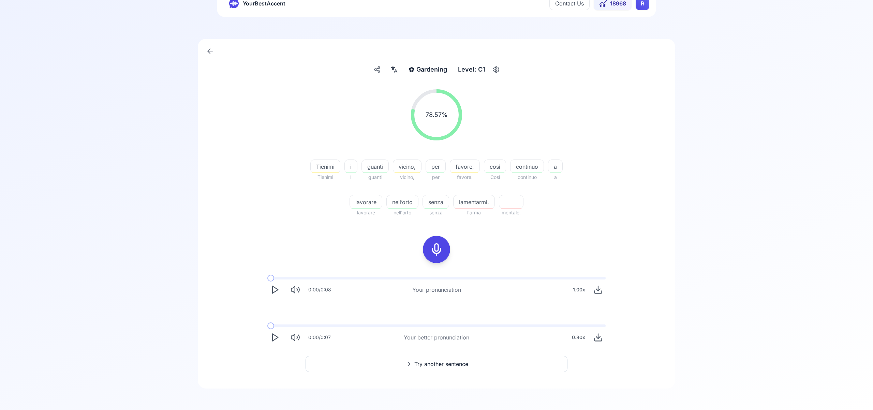
scroll to position [27, 0]
click at [447, 365] on span "Try another sentence" at bounding box center [442, 364] width 54 height 8
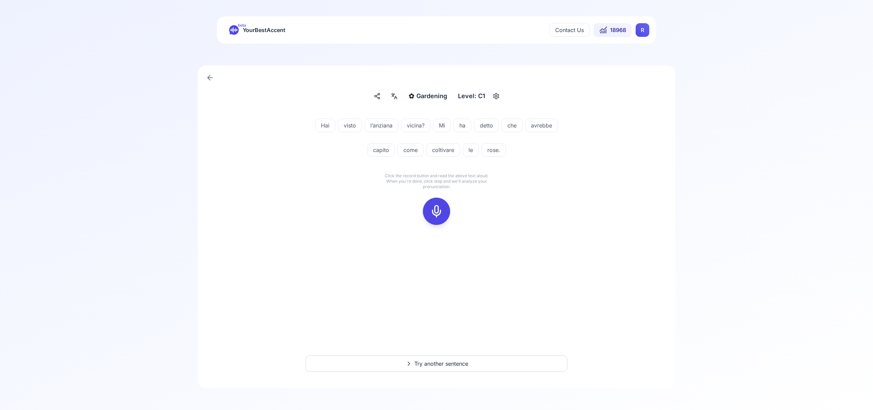
click at [440, 214] on icon at bounding box center [437, 212] width 14 height 14
click at [445, 210] on button at bounding box center [436, 211] width 27 height 27
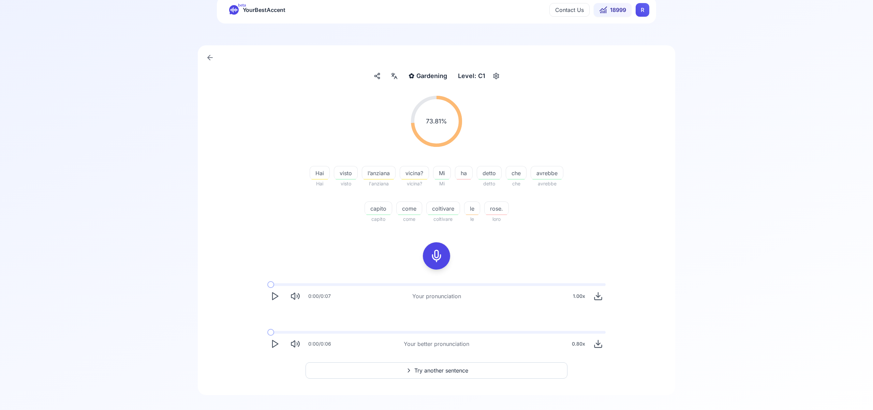
scroll to position [27, 0]
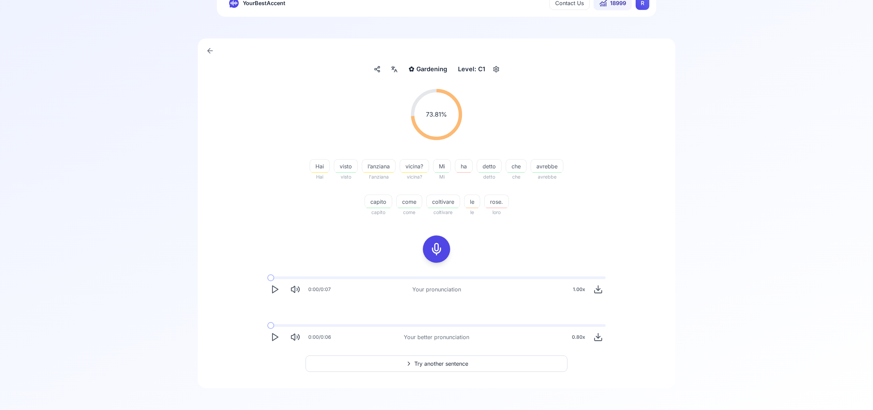
click at [450, 366] on span "Try another sentence" at bounding box center [442, 364] width 54 height 8
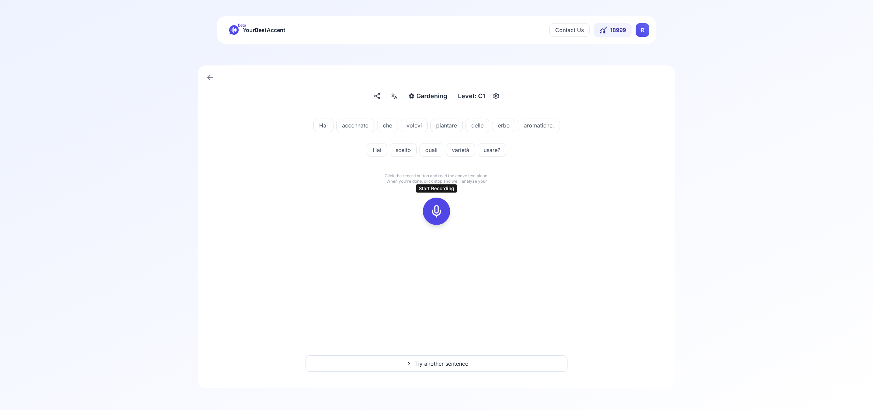
click at [439, 214] on icon at bounding box center [437, 212] width 14 height 14
click at [438, 209] on icon at bounding box center [437, 212] width 14 height 14
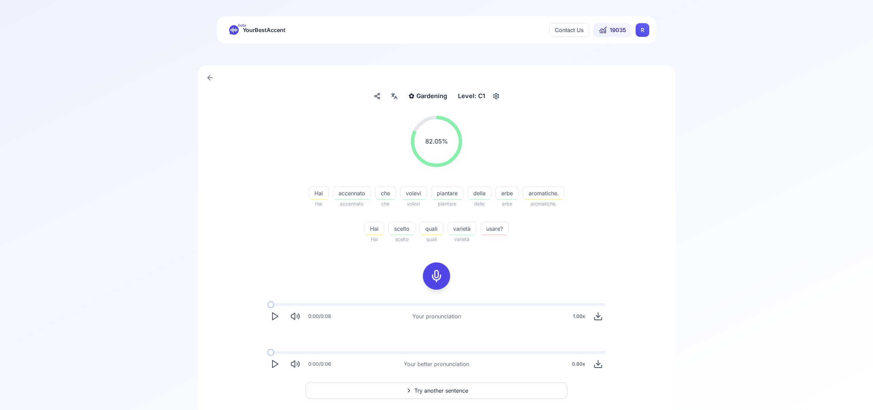
scroll to position [6, 0]
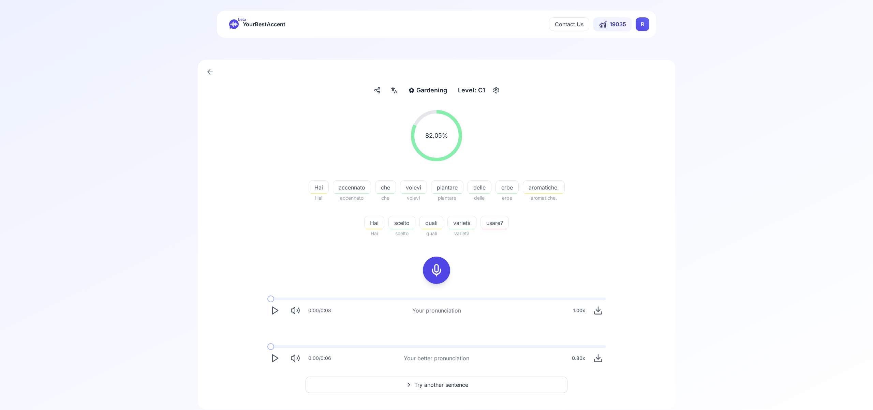
click at [452, 387] on span "Try another sentence" at bounding box center [442, 385] width 54 height 8
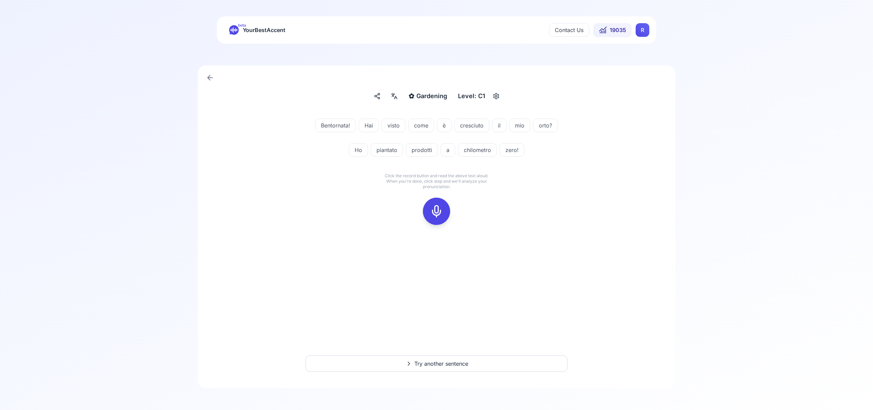
click at [437, 212] on icon at bounding box center [437, 212] width 14 height 14
click at [443, 213] on div at bounding box center [437, 211] width 16 height 27
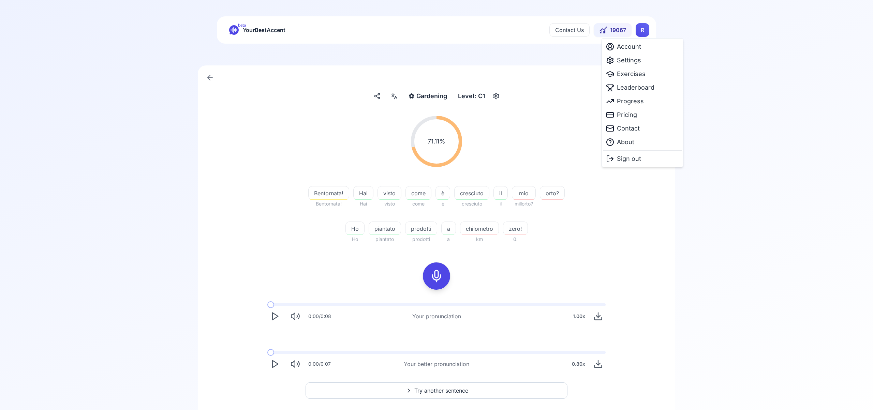
click at [639, 33] on html "beta YourBestAccent Contact Us 19067 R ✿ Gardening Gardening Level: C1 71.11 % …" at bounding box center [436, 205] width 873 height 410
click at [636, 90] on span "Leaderboard" at bounding box center [636, 88] width 38 height 10
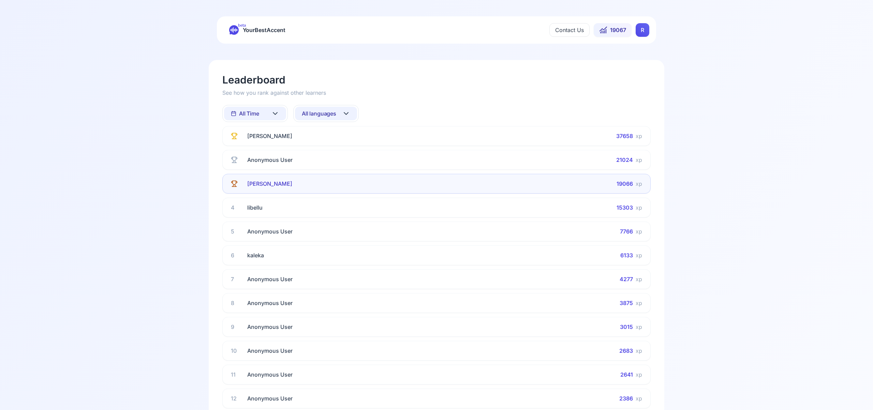
click at [345, 111] on icon at bounding box center [346, 114] width 8 height 8
click at [334, 183] on div "French" at bounding box center [326, 181] width 62 height 12
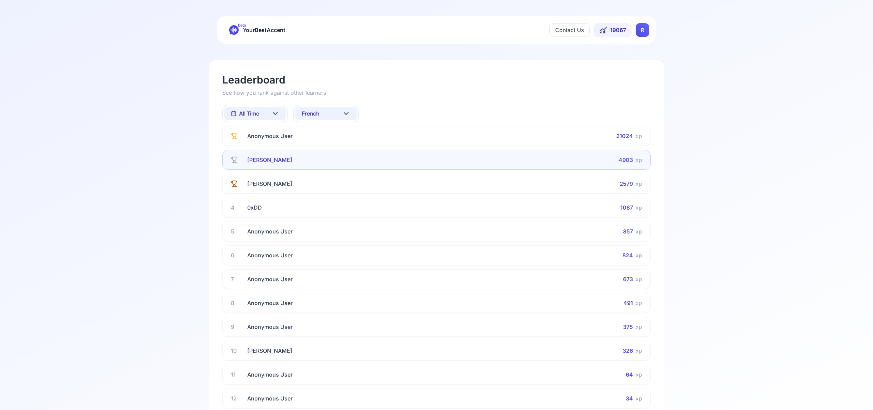
click at [347, 114] on icon at bounding box center [346, 114] width 4 height 2
click at [332, 185] on div "Russian" at bounding box center [326, 182] width 62 height 12
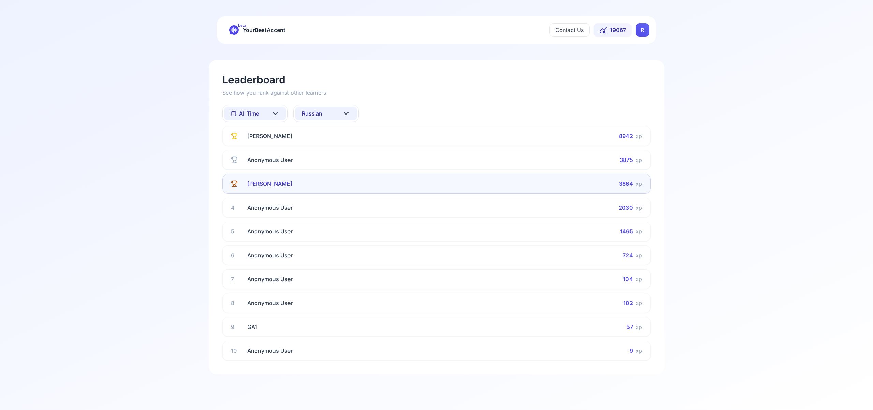
click at [350, 112] on icon at bounding box center [346, 114] width 8 height 8
click at [420, 115] on html "beta YourBestAccent Contact Us 19067 R Leaderboard See how you rank against oth…" at bounding box center [436, 205] width 873 height 410
click at [271, 113] on button "All Time" at bounding box center [255, 114] width 62 height 14
click at [268, 145] on div "This Week" at bounding box center [255, 143] width 62 height 12
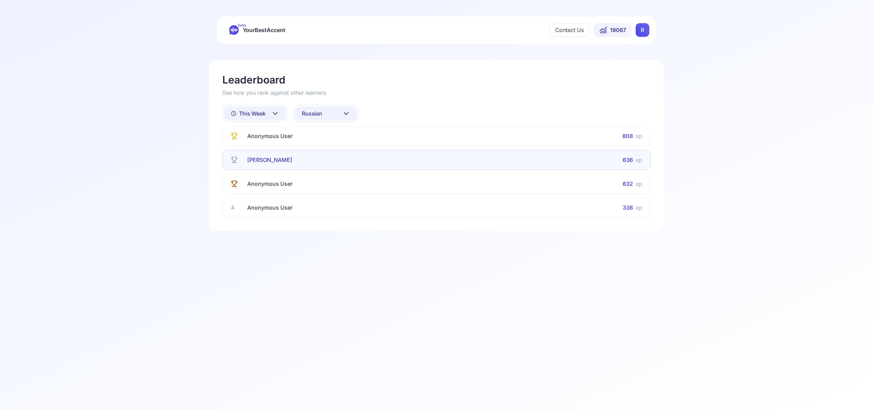
click at [348, 113] on icon at bounding box center [346, 114] width 4 height 2
click at [331, 143] on div "All languages" at bounding box center [326, 144] width 62 height 12
